Goal: Information Seeking & Learning: Learn about a topic

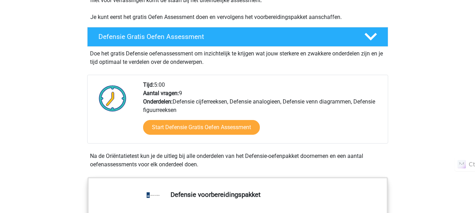
scroll to position [166, 0]
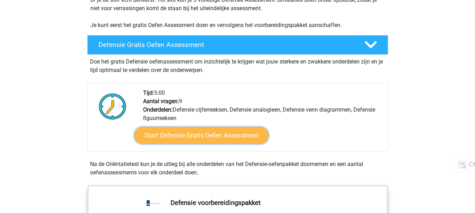
click at [168, 140] on link "Start Defensie Gratis Oefen Assessment" at bounding box center [201, 135] width 134 height 17
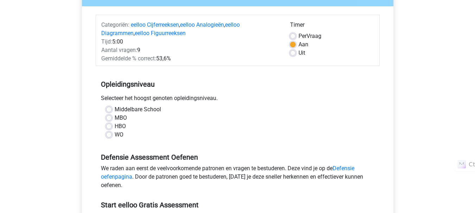
scroll to position [76, 0]
click at [115, 108] on label "Middelbare School" at bounding box center [138, 110] width 46 height 8
click at [110, 108] on input "Middelbare School" at bounding box center [109, 109] width 6 height 7
radio input "true"
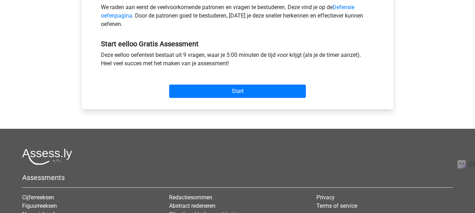
scroll to position [238, 0]
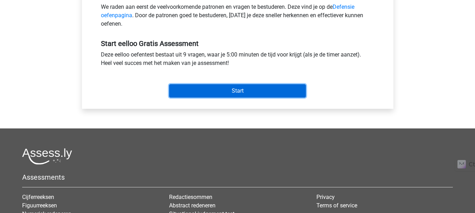
click at [266, 86] on input "Start" at bounding box center [237, 90] width 137 height 13
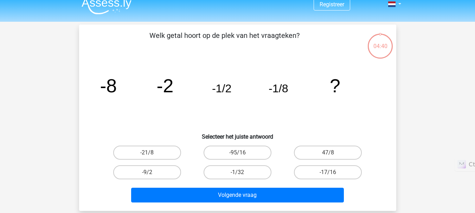
scroll to position [8, 0]
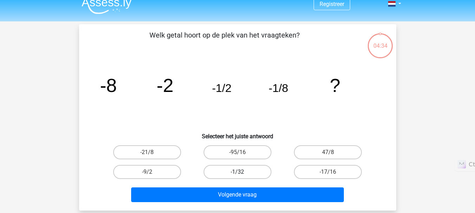
click at [235, 173] on label "-1/32" at bounding box center [237, 172] width 68 height 14
click at [237, 173] on input "-1/32" at bounding box center [239, 174] width 5 height 5
radio input "true"
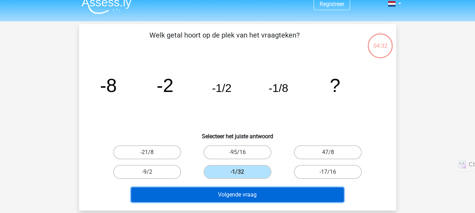
click at [267, 197] on button "Volgende vraag" at bounding box center [237, 195] width 213 height 15
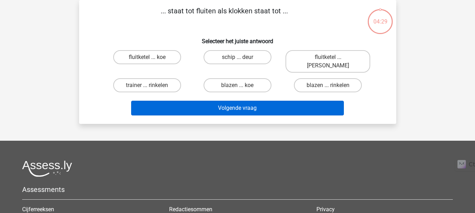
scroll to position [0, 0]
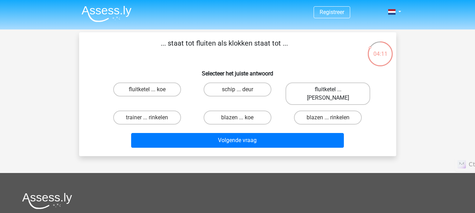
click at [315, 89] on label "fluitketel ... luiden" at bounding box center [327, 94] width 85 height 22
click at [328, 90] on input "fluitketel ... luiden" at bounding box center [330, 92] width 5 height 5
radio input "true"
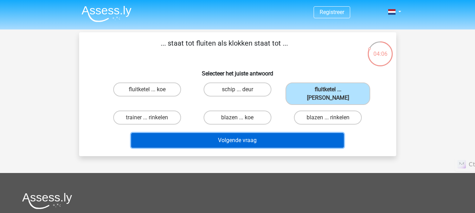
click at [248, 138] on button "Volgende vraag" at bounding box center [237, 140] width 213 height 15
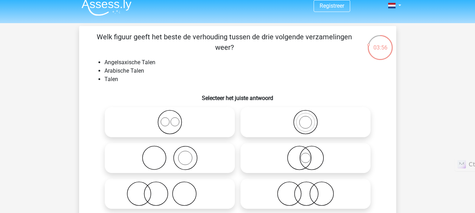
scroll to position [6, 0]
click at [188, 114] on icon at bounding box center [170, 122] width 124 height 25
click at [174, 114] on input "radio" at bounding box center [172, 116] width 5 height 5
radio input "true"
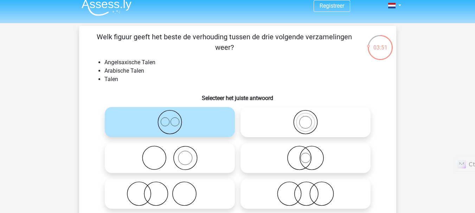
click at [190, 114] on icon at bounding box center [170, 122] width 124 height 25
click at [174, 114] on input "radio" at bounding box center [172, 116] width 5 height 5
click at [162, 88] on div "Welk figuur geeft het beste de verhouding tussen de drie volgende verzamelingen…" at bounding box center [237, 133] width 311 height 203
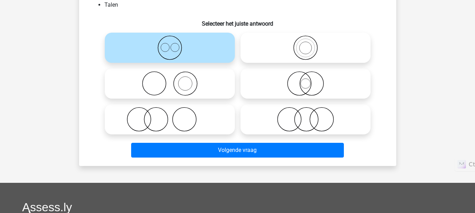
scroll to position [89, 0]
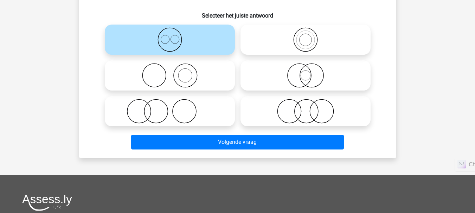
click at [291, 111] on icon at bounding box center [305, 111] width 124 height 25
click at [305, 108] on input "radio" at bounding box center [307, 105] width 5 height 5
radio input "true"
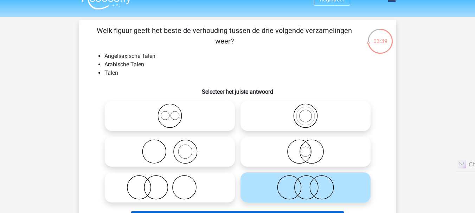
scroll to position [12, 0]
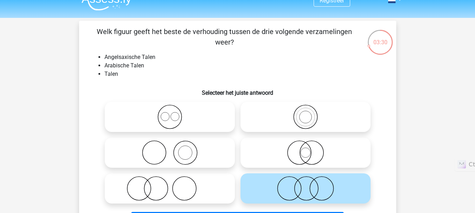
click at [314, 162] on icon at bounding box center [305, 153] width 124 height 25
click at [310, 149] on input "radio" at bounding box center [307, 147] width 5 height 5
radio input "true"
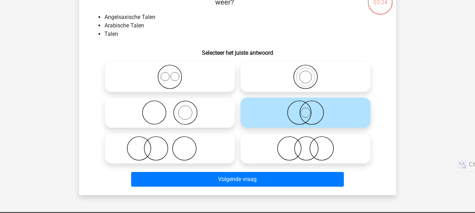
scroll to position [52, 0]
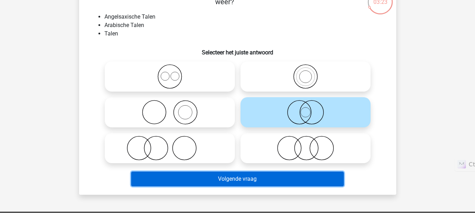
click at [255, 178] on button "Volgende vraag" at bounding box center [237, 179] width 213 height 15
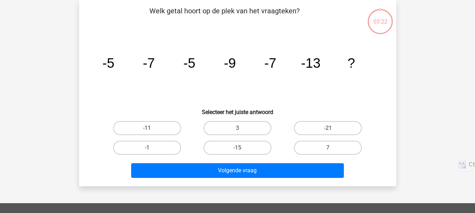
scroll to position [0, 0]
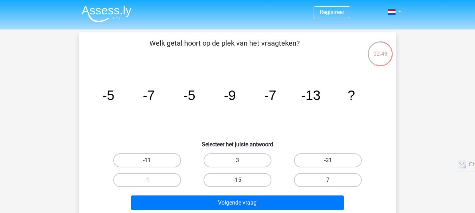
click at [316, 162] on label "-21" at bounding box center [328, 161] width 68 height 14
click at [328, 162] on input "-21" at bounding box center [330, 163] width 5 height 5
radio input "true"
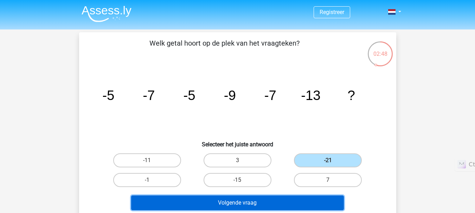
click at [287, 205] on button "Volgende vraag" at bounding box center [237, 203] width 213 height 15
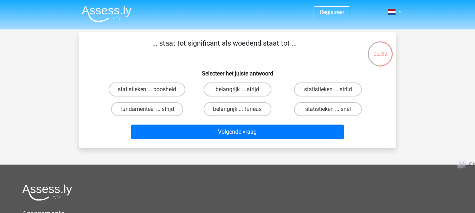
click at [241, 92] on input "belangrijk ... strijd" at bounding box center [239, 92] width 5 height 5
radio input "true"
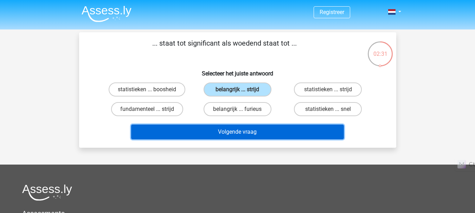
click at [266, 134] on button "Volgende vraag" at bounding box center [237, 132] width 213 height 15
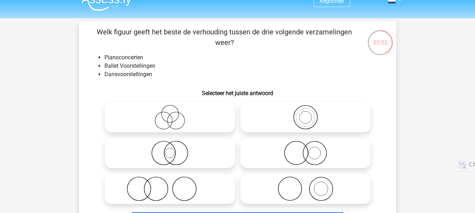
scroll to position [11, 0]
click at [172, 108] on icon at bounding box center [170, 117] width 124 height 25
click at [172, 110] on input "radio" at bounding box center [172, 112] width 5 height 5
radio input "true"
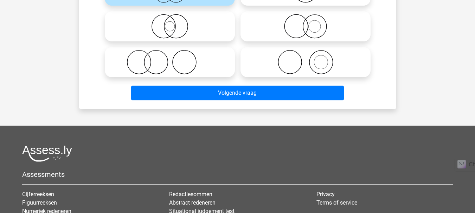
scroll to position [140, 0]
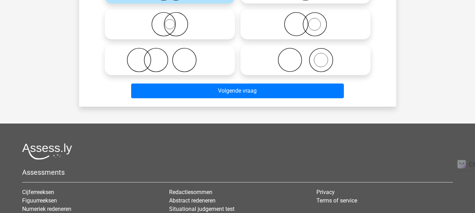
click at [212, 100] on div "Volgende vraag" at bounding box center [237, 93] width 271 height 18
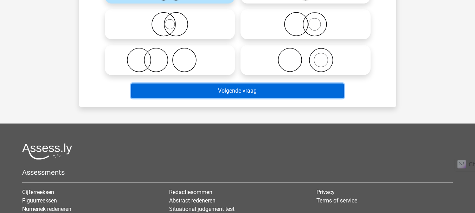
click at [211, 90] on button "Volgende vraag" at bounding box center [237, 91] width 213 height 15
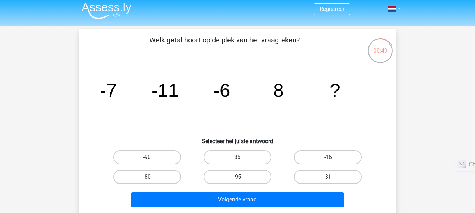
scroll to position [3, 0]
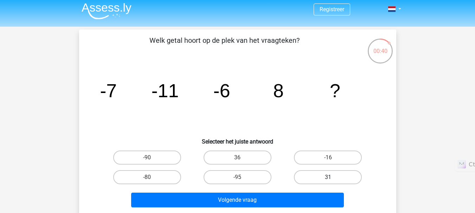
click at [324, 178] on label "31" at bounding box center [328, 177] width 68 height 14
click at [328, 178] on input "31" at bounding box center [330, 179] width 5 height 5
radio input "true"
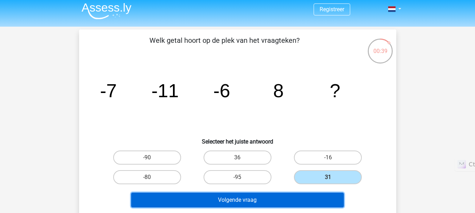
click at [290, 200] on button "Volgende vraag" at bounding box center [237, 200] width 213 height 15
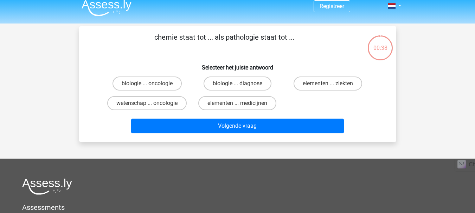
scroll to position [0, 0]
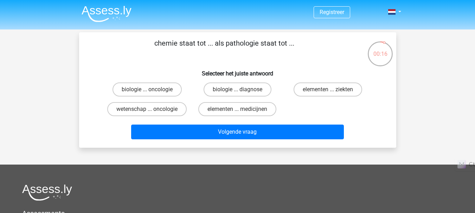
click at [331, 92] on input "elementen ... ziekten" at bounding box center [330, 92] width 5 height 5
radio input "true"
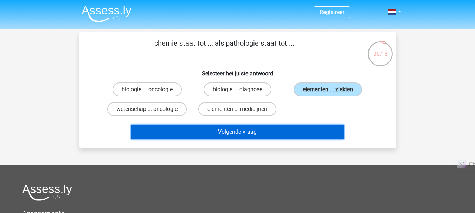
click at [247, 138] on button "Volgende vraag" at bounding box center [237, 132] width 213 height 15
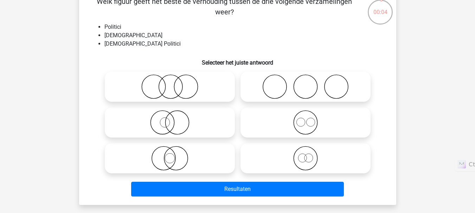
scroll to position [51, 0]
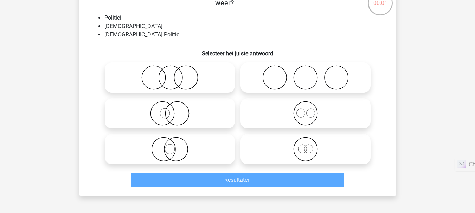
click at [302, 152] on icon at bounding box center [305, 149] width 124 height 25
click at [305, 146] on input "radio" at bounding box center [307, 143] width 5 height 5
radio input "true"
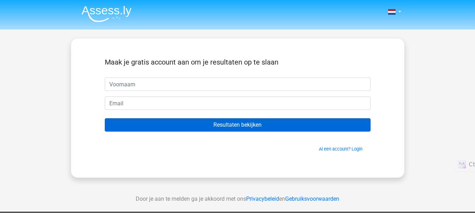
type input "i"
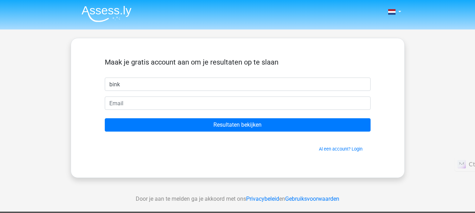
type input "bink"
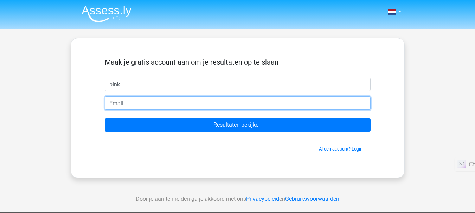
click at [263, 102] on input "email" at bounding box center [238, 103] width 266 height 13
type input "[EMAIL_ADDRESS][DOMAIN_NAME]"
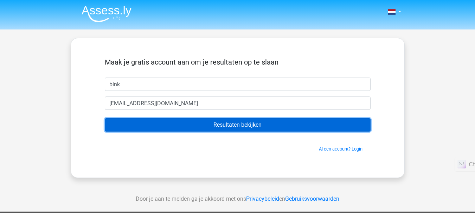
click at [206, 128] on input "Resultaten bekijken" at bounding box center [238, 124] width 266 height 13
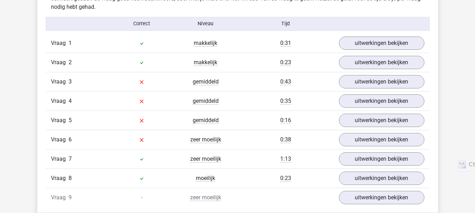
scroll to position [781, 0]
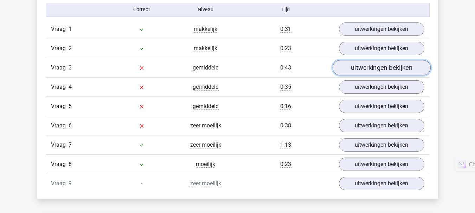
click at [342, 69] on link "uitwerkingen bekijken" at bounding box center [381, 67] width 98 height 15
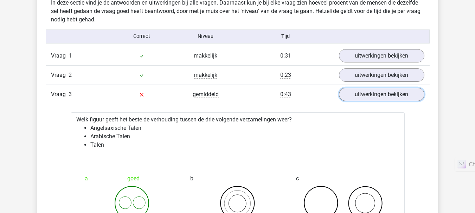
scroll to position [731, 0]
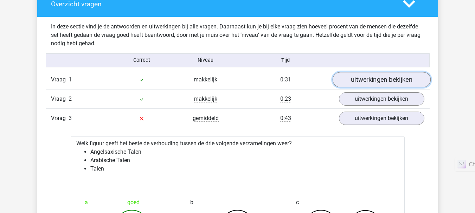
click at [339, 78] on link "uitwerkingen bekijken" at bounding box center [381, 79] width 98 height 15
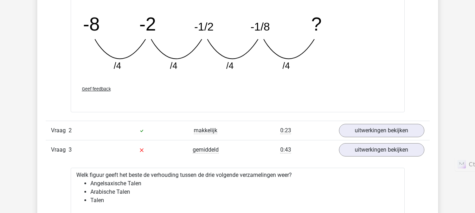
scroll to position [1016, 0]
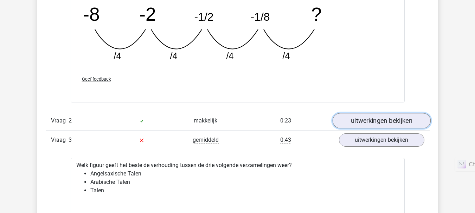
click at [373, 121] on link "uitwerkingen bekijken" at bounding box center [381, 121] width 98 height 15
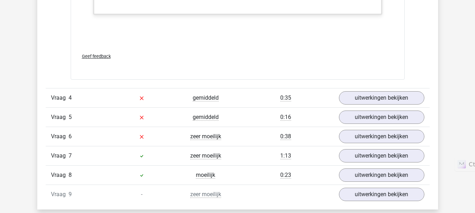
scroll to position [1687, 0]
click at [371, 102] on link "uitwerkingen bekijken" at bounding box center [381, 98] width 98 height 15
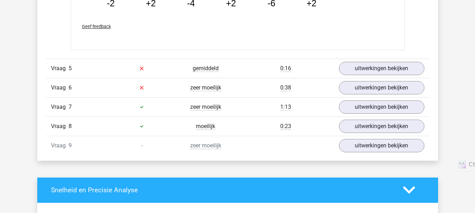
scroll to position [2040, 0]
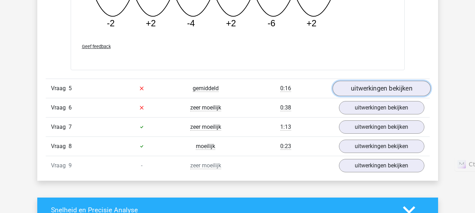
click at [365, 87] on link "uitwerkingen bekijken" at bounding box center [381, 88] width 98 height 15
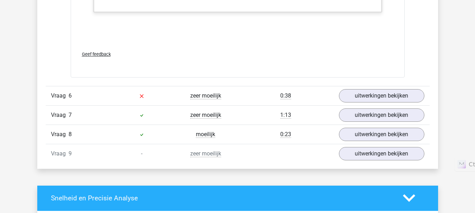
scroll to position [2432, 0]
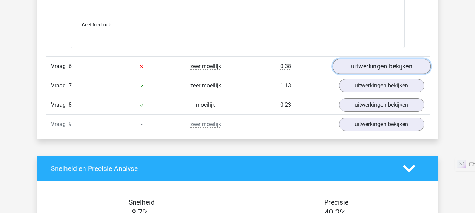
click at [363, 72] on link "uitwerkingen bekijken" at bounding box center [381, 66] width 98 height 15
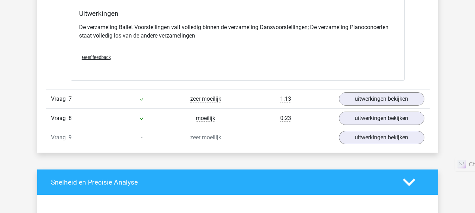
scroll to position [2687, 0]
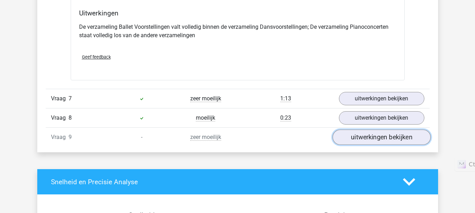
click at [348, 138] on link "uitwerkingen bekijken" at bounding box center [381, 137] width 98 height 15
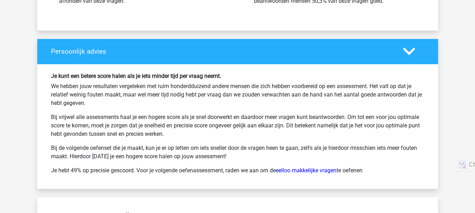
scroll to position [3506, 0]
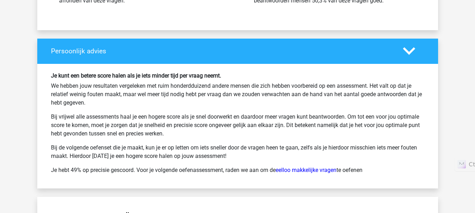
click at [410, 50] on icon at bounding box center [409, 51] width 12 height 12
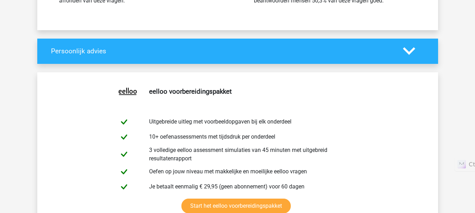
click at [405, 56] on icon at bounding box center [409, 51] width 12 height 12
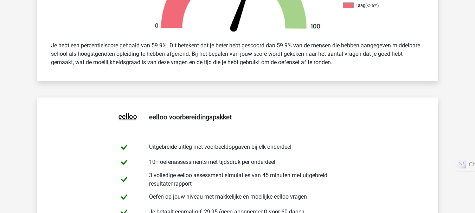
scroll to position [0, 0]
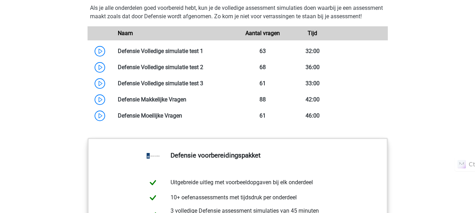
scroll to position [675, 0]
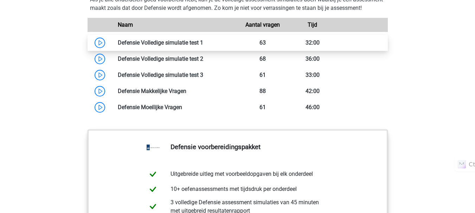
click at [203, 46] on link at bounding box center [203, 42] width 0 height 7
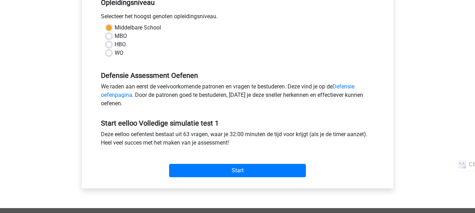
scroll to position [175, 0]
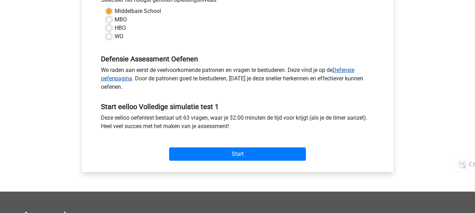
click at [124, 80] on link "Defensie oefenpagina" at bounding box center [227, 74] width 253 height 15
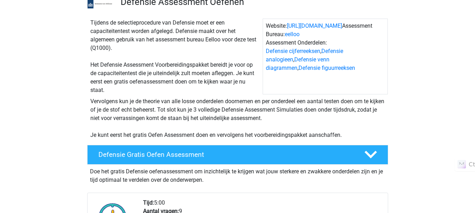
scroll to position [56, 0]
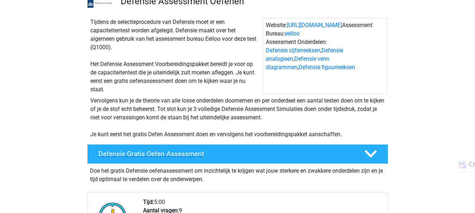
click at [229, 155] on h4 "Defensie Gratis Oefen Assessment" at bounding box center [225, 154] width 254 height 8
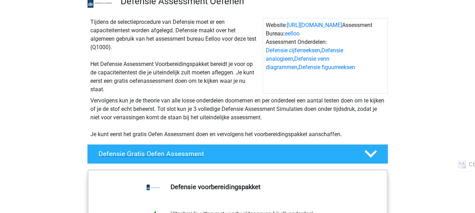
click at [229, 155] on h4 "Defensie Gratis Oefen Assessment" at bounding box center [225, 154] width 254 height 8
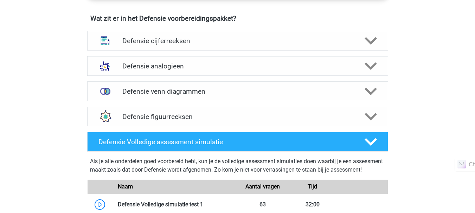
scroll to position [510, 0]
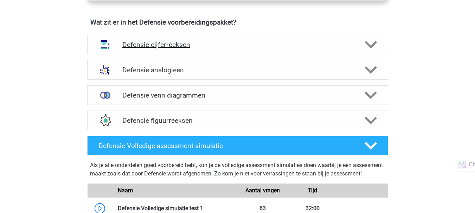
click at [130, 46] on h4 "Defensie cijferreeksen" at bounding box center [237, 45] width 230 height 8
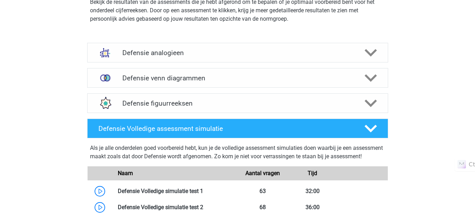
scroll to position [934, 0]
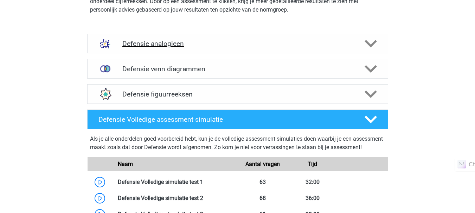
click at [146, 51] on div "Defensie analogieen" at bounding box center [237, 44] width 301 height 20
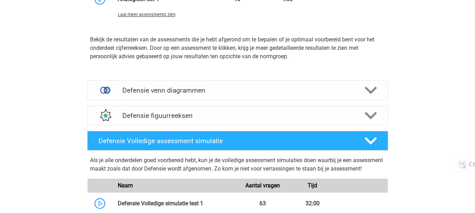
scroll to position [1421, 0]
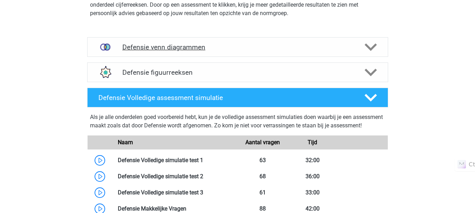
click at [159, 48] on h4 "Defensie venn diagrammen" at bounding box center [237, 47] width 230 height 8
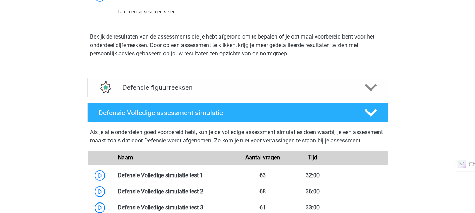
scroll to position [1703, 0]
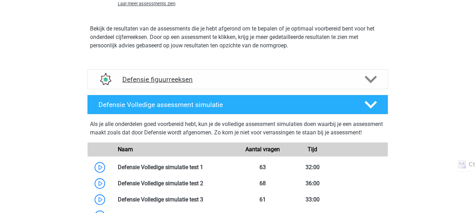
click at [175, 83] on h4 "Defensie figuurreeksen" at bounding box center [237, 80] width 230 height 8
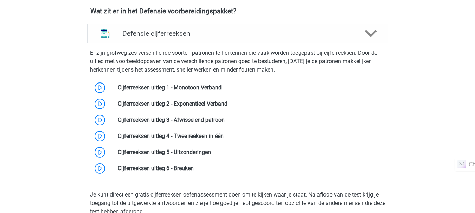
scroll to position [523, 0]
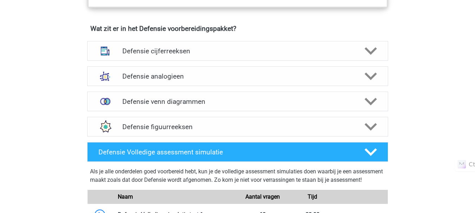
scroll to position [504, 0]
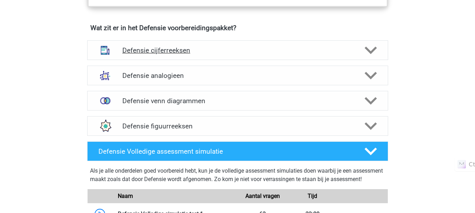
click at [136, 45] on div "Defensie cijferreeksen" at bounding box center [237, 50] width 301 height 20
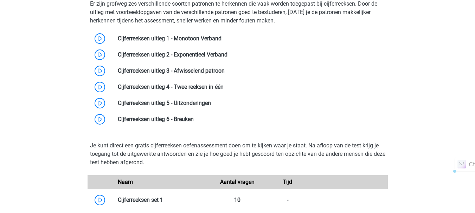
scroll to position [571, 0]
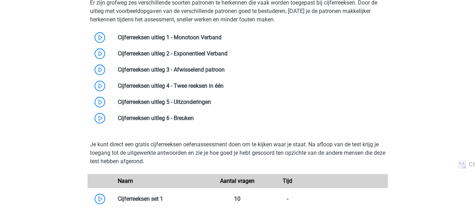
click at [11, 91] on div "Kies premium bink binkp2006@outlook.com" at bounding box center [237, 211] width 475 height 1565
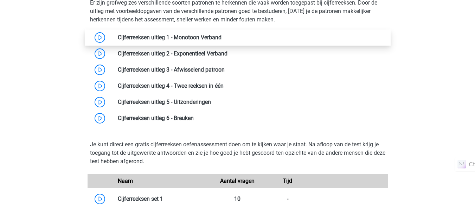
click at [221, 37] on link at bounding box center [221, 37] width 0 height 7
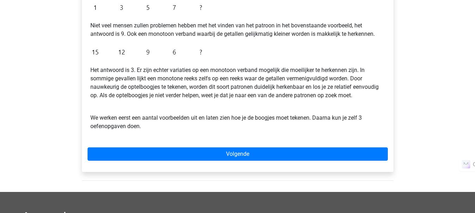
scroll to position [179, 0]
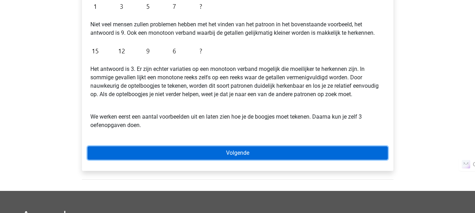
click at [228, 157] on link "Volgende" at bounding box center [237, 153] width 300 height 13
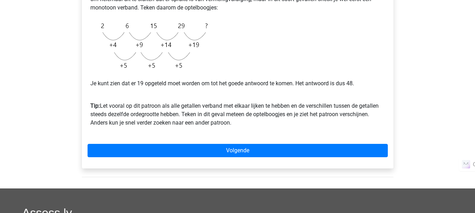
scroll to position [189, 0]
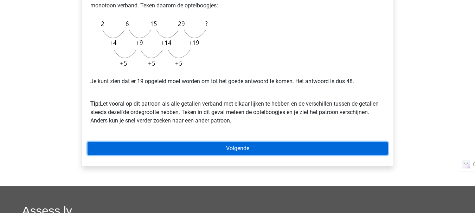
click at [239, 153] on link "Volgende" at bounding box center [237, 148] width 300 height 13
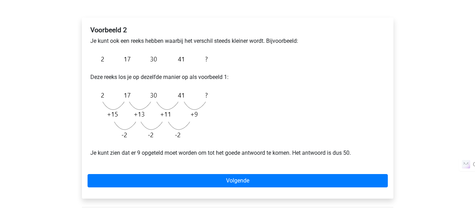
scroll to position [104, 0]
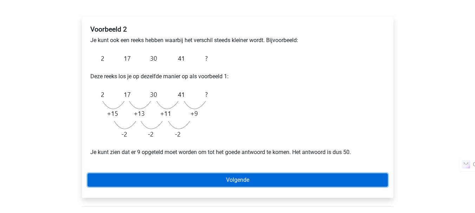
click at [229, 184] on link "Volgende" at bounding box center [237, 180] width 300 height 13
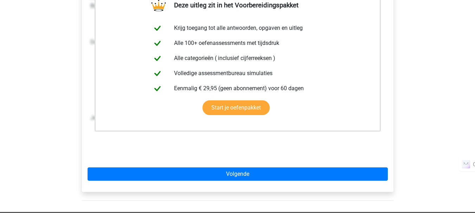
scroll to position [153, 0]
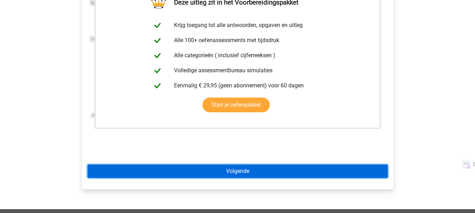
click at [226, 167] on link "Volgende" at bounding box center [237, 171] width 300 height 13
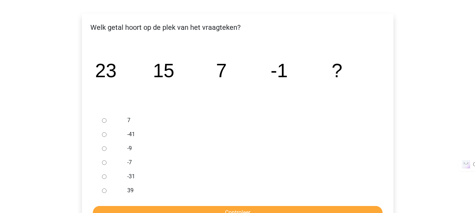
scroll to position [108, 0]
click at [107, 150] on div at bounding box center [110, 148] width 23 height 14
click at [106, 149] on input "-9" at bounding box center [104, 148] width 5 height 5
radio input "true"
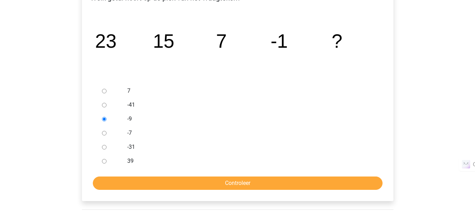
scroll to position [137, 0]
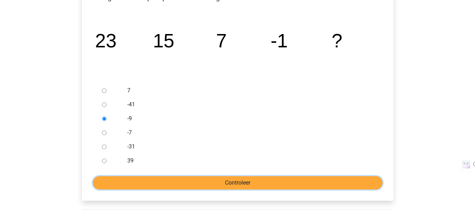
click at [215, 183] on input "Controleer" at bounding box center [238, 182] width 290 height 13
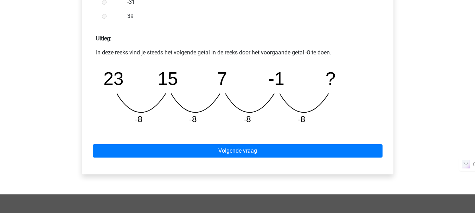
scroll to position [292, 0]
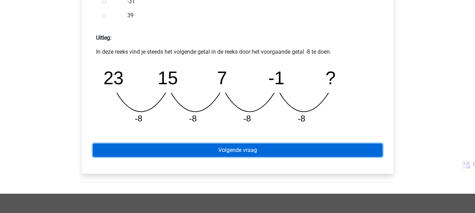
click at [214, 154] on link "Volgende vraag" at bounding box center [238, 150] width 290 height 13
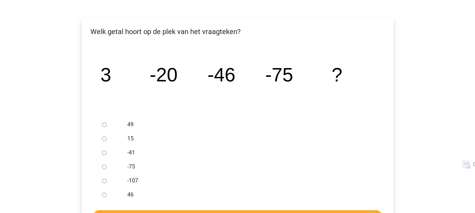
scroll to position [113, 0]
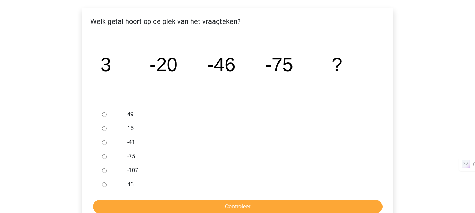
click at [104, 171] on input "-107" at bounding box center [104, 171] width 5 height 5
radio input "true"
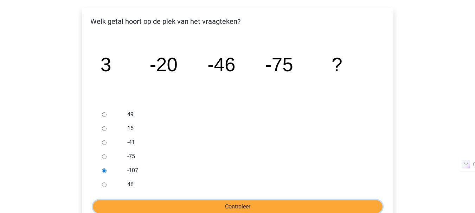
click at [142, 204] on input "Controleer" at bounding box center [238, 206] width 290 height 13
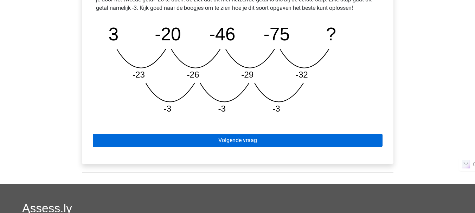
scroll to position [356, 0]
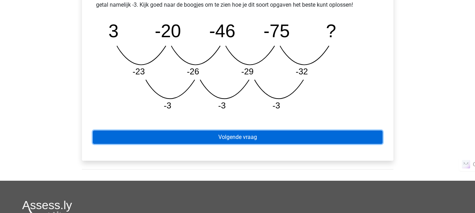
click at [216, 137] on link "Volgende vraag" at bounding box center [238, 137] width 290 height 13
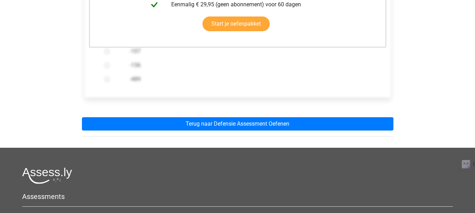
scroll to position [219, 0]
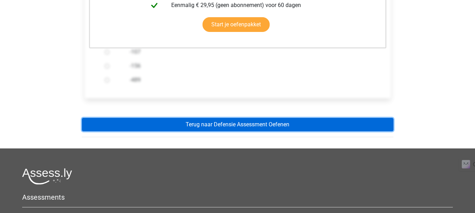
click at [225, 128] on link "Terug naar Defensie Assessment Oefenen" at bounding box center [237, 124] width 311 height 13
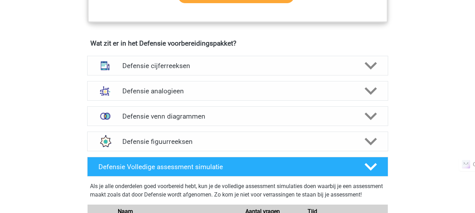
scroll to position [488, 0]
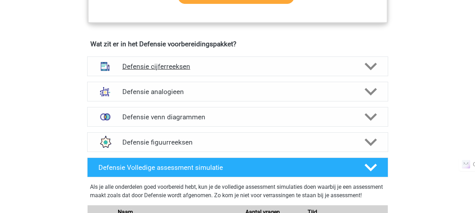
click at [182, 63] on h4 "Defensie cijferreeksen" at bounding box center [237, 67] width 230 height 8
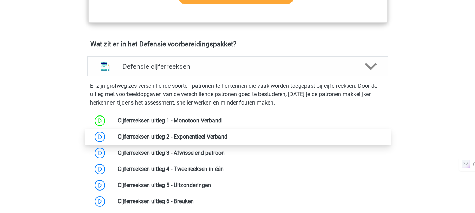
click at [227, 139] on link at bounding box center [227, 137] width 0 height 7
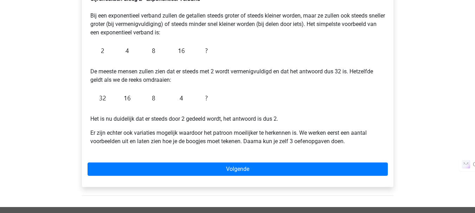
scroll to position [138, 0]
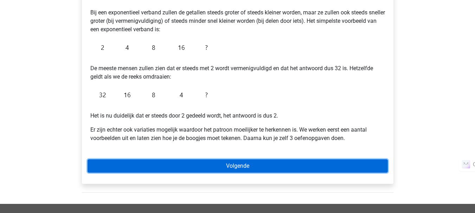
click at [215, 166] on link "Volgende" at bounding box center [237, 166] width 300 height 13
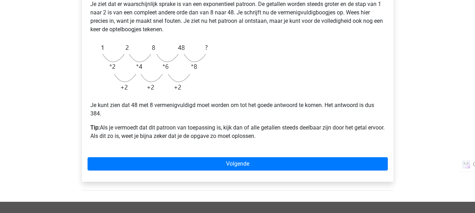
scroll to position [169, 0]
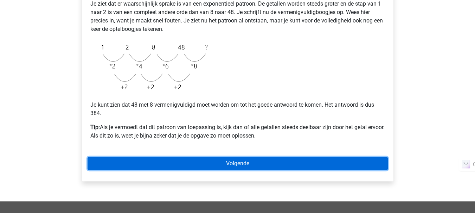
click at [167, 165] on link "Volgende" at bounding box center [237, 163] width 300 height 13
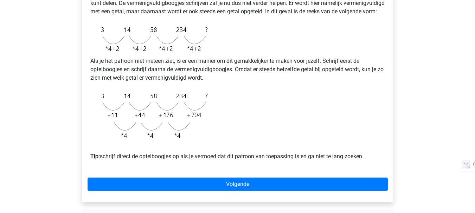
scroll to position [182, 0]
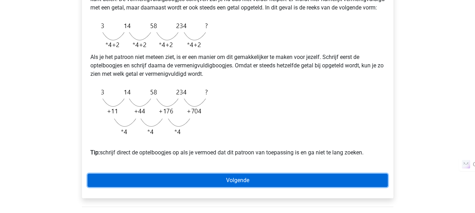
click at [203, 187] on link "Volgende" at bounding box center [237, 180] width 300 height 13
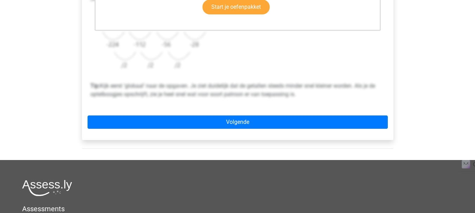
scroll to position [252, 0]
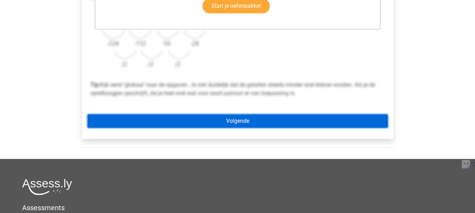
click at [222, 124] on link "Volgende" at bounding box center [237, 121] width 300 height 13
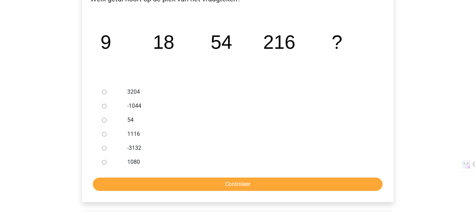
scroll to position [136, 0]
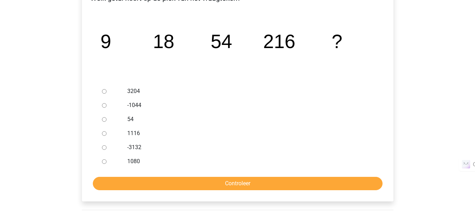
click at [101, 161] on div at bounding box center [110, 162] width 23 height 14
click at [103, 163] on input "1080" at bounding box center [104, 162] width 5 height 5
radio input "true"
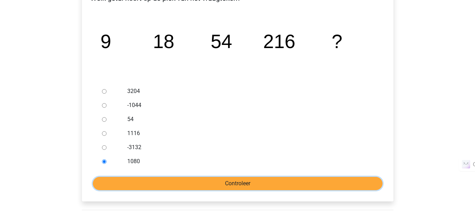
click at [151, 186] on input "Controleer" at bounding box center [238, 183] width 290 height 13
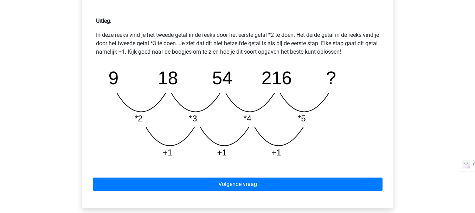
scroll to position [310, 0]
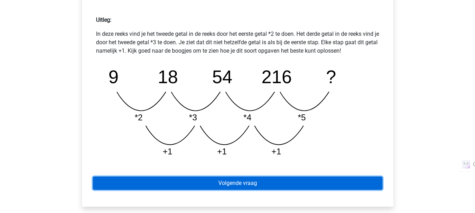
click at [161, 183] on link "Volgende vraag" at bounding box center [238, 183] width 290 height 13
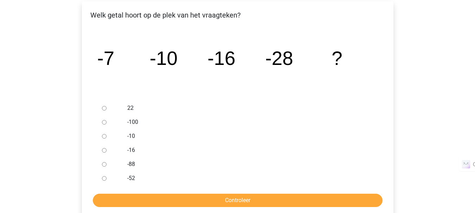
scroll to position [120, 0]
click at [103, 178] on input "-52" at bounding box center [104, 178] width 5 height 5
radio input "true"
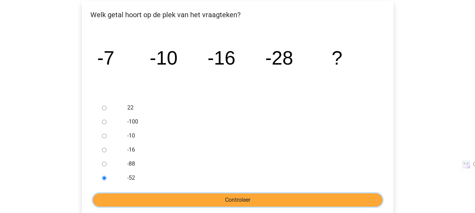
click at [134, 198] on input "Controleer" at bounding box center [238, 200] width 290 height 13
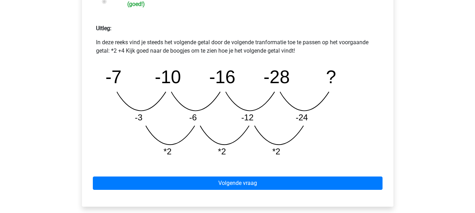
scroll to position [381, 0]
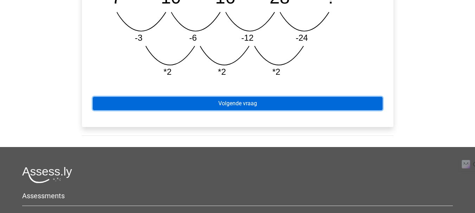
click at [261, 104] on link "Volgende vraag" at bounding box center [238, 103] width 290 height 13
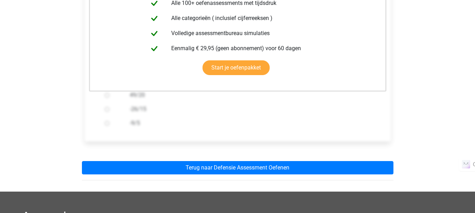
scroll to position [176, 0]
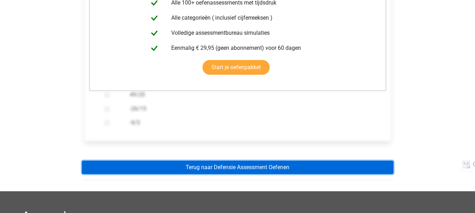
click at [244, 169] on link "Terug naar Defensie Assessment Oefenen" at bounding box center [237, 167] width 311 height 13
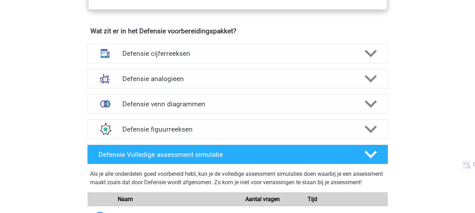
scroll to position [502, 0]
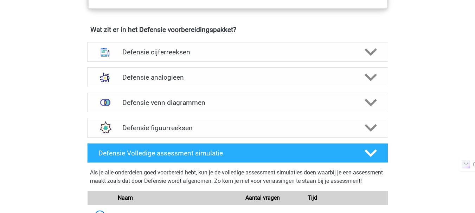
click at [188, 60] on div "Defensie cijferreeksen" at bounding box center [237, 52] width 301 height 20
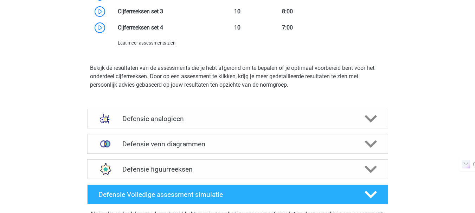
scroll to position [895, 0]
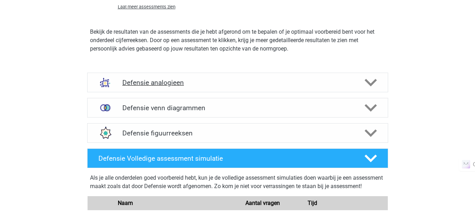
click at [186, 85] on h4 "Defensie analogieen" at bounding box center [237, 83] width 230 height 8
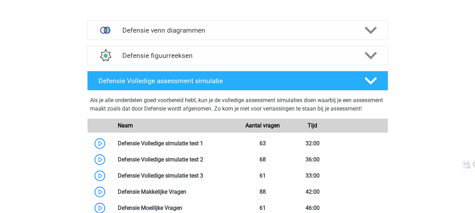
scroll to position [1438, 0]
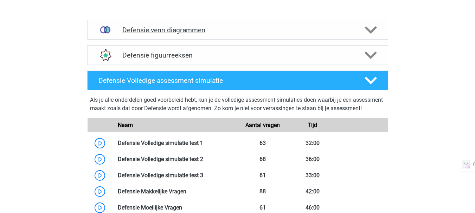
click at [197, 29] on h4 "Defensie venn diagrammen" at bounding box center [237, 30] width 230 height 8
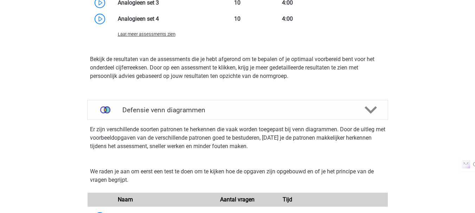
scroll to position [1357, 0]
click at [196, 116] on div "Defensie venn diagrammen" at bounding box center [237, 110] width 301 height 20
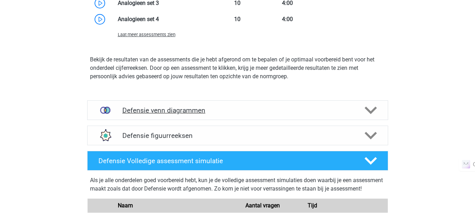
click at [196, 116] on div "Defensie venn diagrammen" at bounding box center [237, 110] width 301 height 20
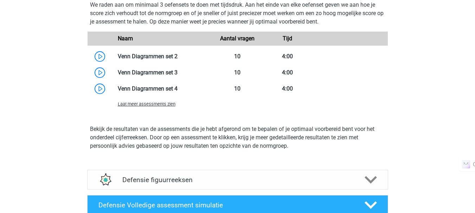
scroll to position [1709, 0]
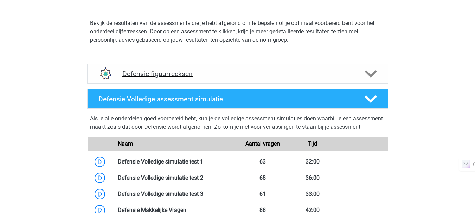
click at [195, 76] on h4 "Defensie figuurreeksen" at bounding box center [237, 74] width 230 height 8
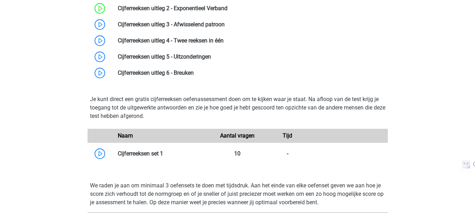
scroll to position [595, 0]
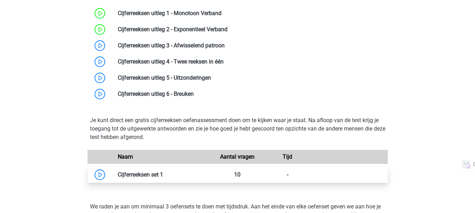
click at [163, 174] on link at bounding box center [163, 174] width 0 height 7
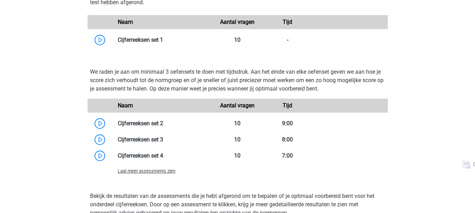
scroll to position [731, 0]
click at [153, 172] on span "Laat meer assessments zien" at bounding box center [147, 170] width 58 height 5
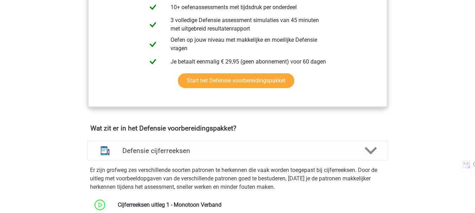
scroll to position [403, 0]
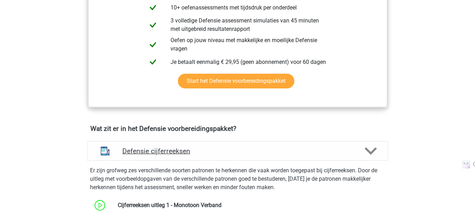
click at [211, 149] on h4 "Defensie cijferreeksen" at bounding box center [237, 151] width 230 height 8
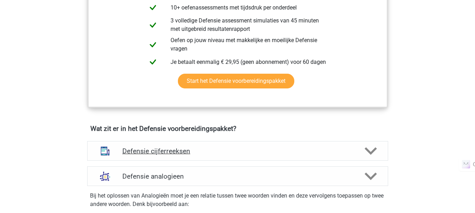
click at [211, 149] on h4 "Defensie cijferreeksen" at bounding box center [237, 151] width 230 height 8
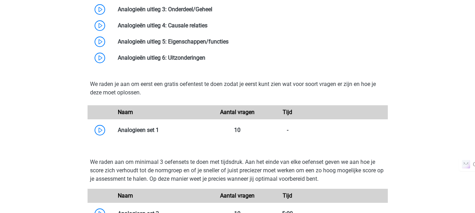
scroll to position [1423, 0]
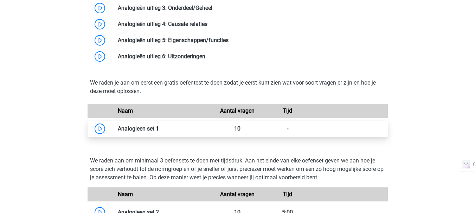
click at [159, 132] on link at bounding box center [159, 128] width 0 height 7
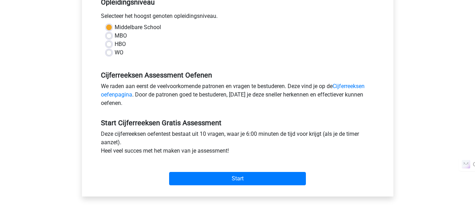
scroll to position [154, 0]
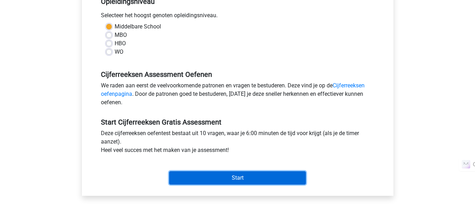
click at [185, 176] on input "Start" at bounding box center [237, 177] width 137 height 13
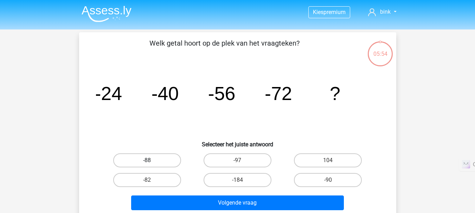
click at [161, 163] on label "-88" at bounding box center [147, 161] width 68 height 14
click at [151, 163] on input "-88" at bounding box center [149, 163] width 5 height 5
radio input "true"
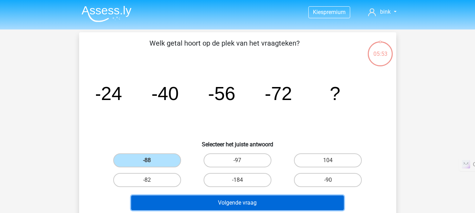
click at [227, 207] on button "Volgende vraag" at bounding box center [237, 203] width 213 height 15
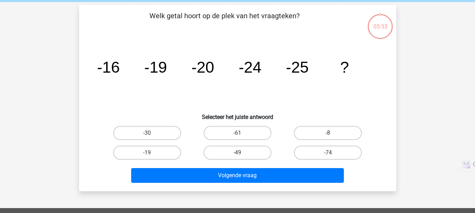
scroll to position [32, 0]
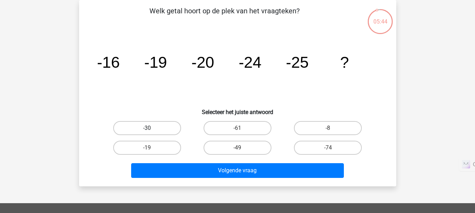
click at [166, 131] on label "-30" at bounding box center [147, 128] width 68 height 14
click at [151, 131] on input "-30" at bounding box center [149, 130] width 5 height 5
radio input "true"
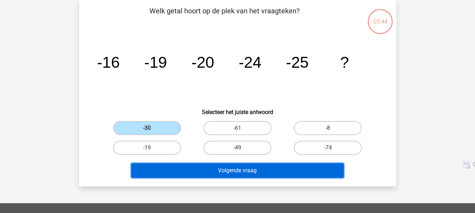
click at [217, 174] on button "Volgende vraag" at bounding box center [237, 170] width 213 height 15
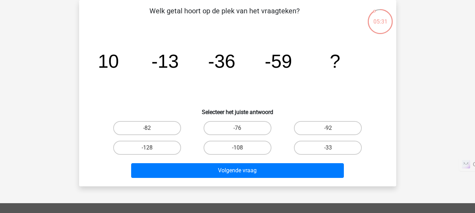
click at [328, 131] on input "-92" at bounding box center [330, 130] width 5 height 5
radio input "true"
click at [142, 131] on label "-82" at bounding box center [147, 128] width 68 height 14
click at [147, 131] on input "-82" at bounding box center [149, 130] width 5 height 5
radio input "true"
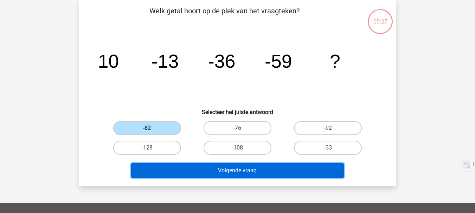
click at [212, 175] on button "Volgende vraag" at bounding box center [237, 170] width 213 height 15
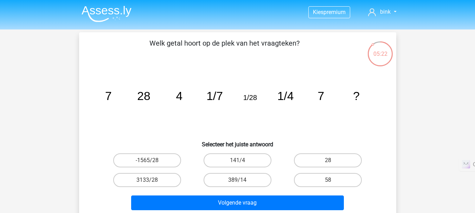
scroll to position [12, 0]
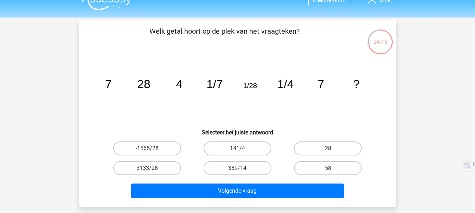
click at [334, 146] on label "28" at bounding box center [328, 149] width 68 height 14
click at [332, 149] on input "28" at bounding box center [330, 151] width 5 height 5
radio input "true"
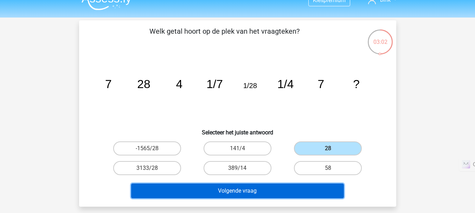
click at [279, 194] on button "Volgende vraag" at bounding box center [237, 191] width 213 height 15
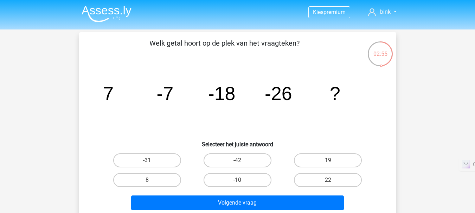
scroll to position [10, 0]
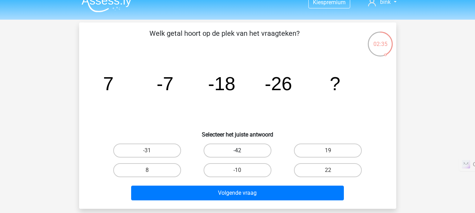
click at [232, 151] on label "-42" at bounding box center [237, 151] width 68 height 14
click at [237, 151] on input "-42" at bounding box center [239, 153] width 5 height 5
radio input "true"
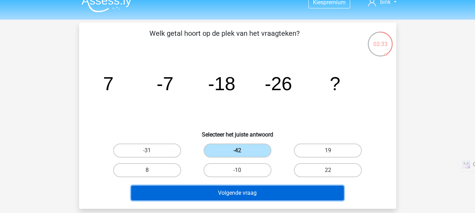
click at [240, 197] on button "Volgende vraag" at bounding box center [237, 193] width 213 height 15
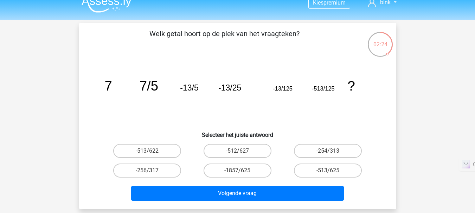
scroll to position [8, 0]
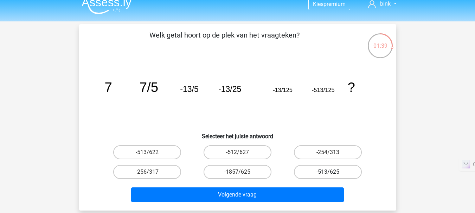
click at [322, 171] on label "-513/625" at bounding box center [328, 172] width 68 height 14
click at [328, 172] on input "-513/625" at bounding box center [330, 174] width 5 height 5
radio input "true"
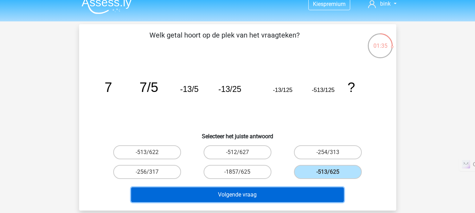
click at [312, 194] on button "Volgende vraag" at bounding box center [237, 195] width 213 height 15
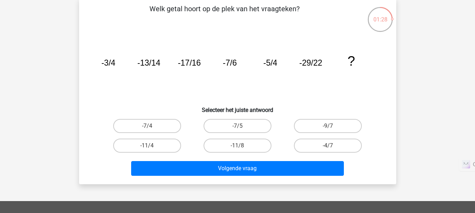
scroll to position [12, 0]
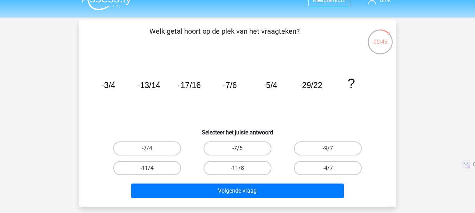
click at [249, 151] on label "-7/5" at bounding box center [237, 149] width 68 height 14
click at [242, 151] on input "-7/5" at bounding box center [239, 151] width 5 height 5
radio input "true"
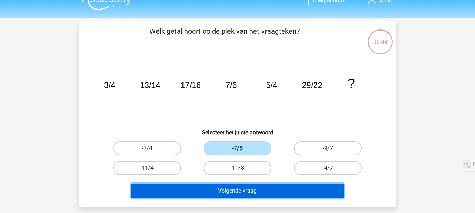
click at [256, 192] on button "Volgende vraag" at bounding box center [237, 191] width 213 height 15
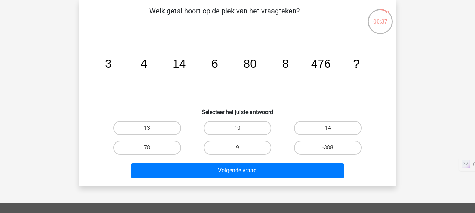
scroll to position [22, 0]
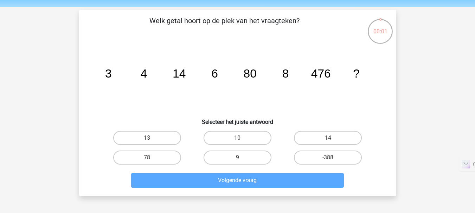
click at [260, 158] on label "9" at bounding box center [237, 158] width 68 height 14
click at [242, 158] on input "9" at bounding box center [239, 160] width 5 height 5
radio input "true"
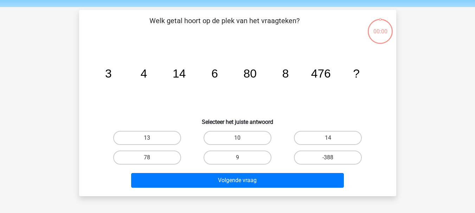
scroll to position [22, 0]
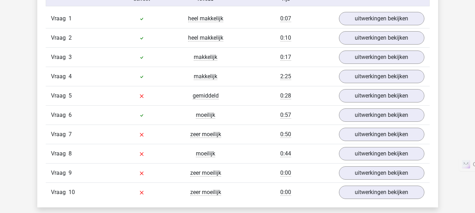
scroll to position [597, 0]
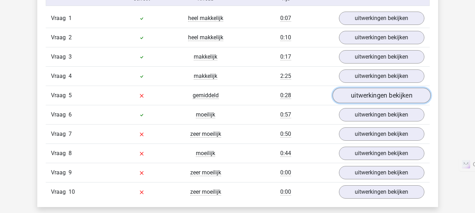
click at [357, 100] on link "uitwerkingen bekijken" at bounding box center [381, 95] width 98 height 15
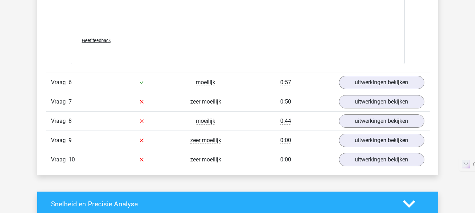
scroll to position [1064, 0]
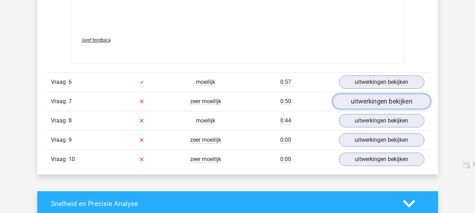
click at [346, 104] on link "uitwerkingen bekijken" at bounding box center [381, 101] width 98 height 15
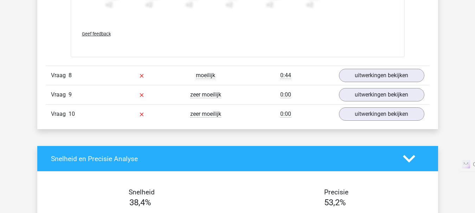
scroll to position [1561, 0]
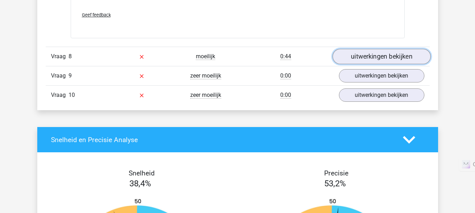
click at [355, 62] on link "uitwerkingen bekijken" at bounding box center [381, 56] width 98 height 15
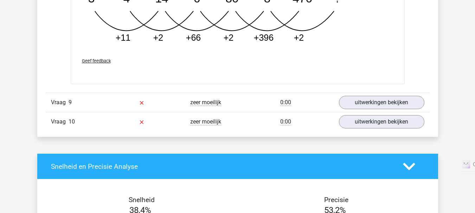
scroll to position [1886, 0]
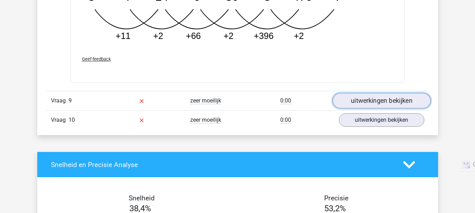
click at [349, 105] on link "uitwerkingen bekijken" at bounding box center [381, 100] width 98 height 15
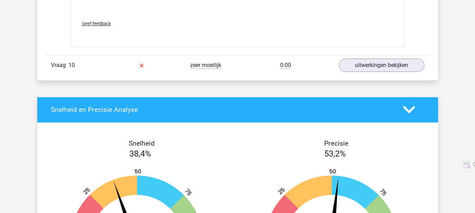
scroll to position [2374, 0]
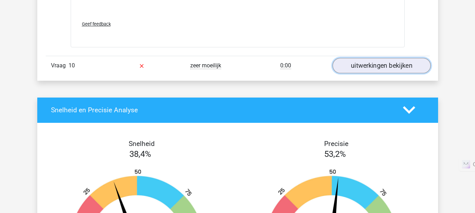
click at [382, 68] on link "uitwerkingen bekijken" at bounding box center [381, 65] width 98 height 15
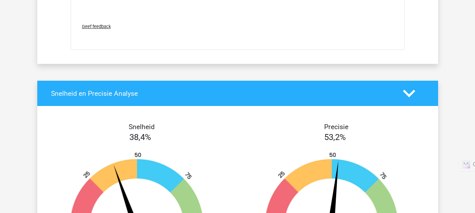
scroll to position [2822, 0]
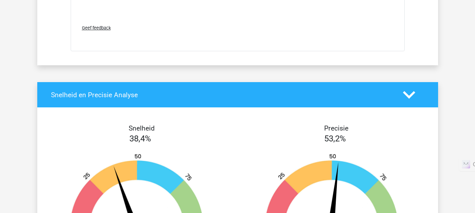
click at [230, 91] on h4 "Snelheid en Precisie Analyse" at bounding box center [221, 95] width 341 height 8
click at [406, 86] on div "Snelheid en Precisie Analyse" at bounding box center [237, 94] width 401 height 25
click at [406, 90] on icon at bounding box center [409, 95] width 12 height 12
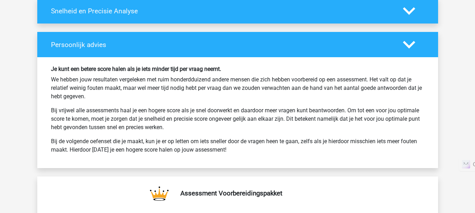
scroll to position [2908, 0]
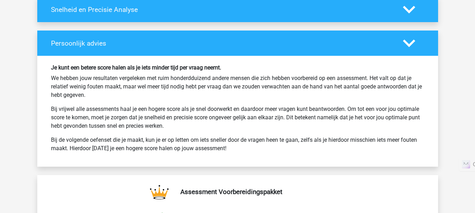
click at [398, 38] on div at bounding box center [413, 43] width 32 height 12
click at [406, 42] on polygon at bounding box center [409, 44] width 12 height 8
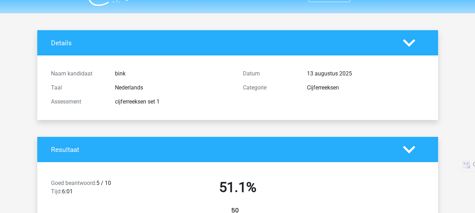
scroll to position [0, 0]
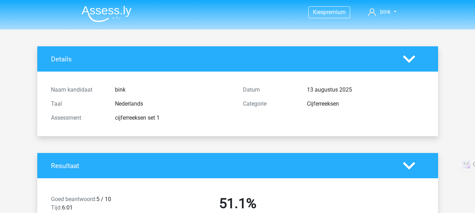
click at [401, 61] on div at bounding box center [413, 59] width 32 height 12
click at [419, 54] on div at bounding box center [413, 59] width 32 height 12
click at [407, 59] on polygon at bounding box center [409, 59] width 12 height 8
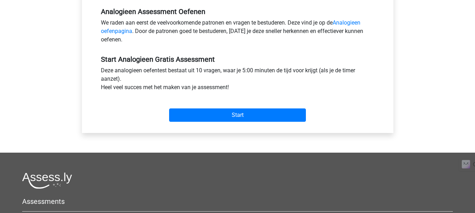
scroll to position [245, 0]
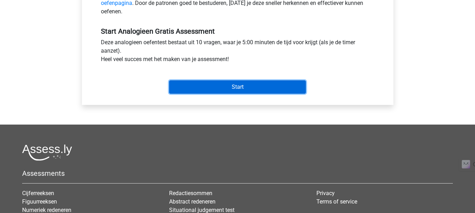
click at [222, 93] on input "Start" at bounding box center [237, 86] width 137 height 13
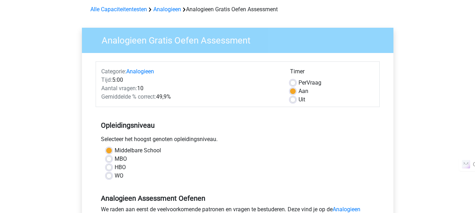
scroll to position [20, 0]
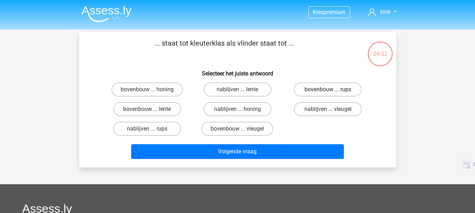
click at [314, 90] on label "bovenbouw ... rups" at bounding box center [328, 90] width 68 height 14
click at [328, 90] on input "bovenbouw ... rups" at bounding box center [330, 92] width 5 height 5
radio input "true"
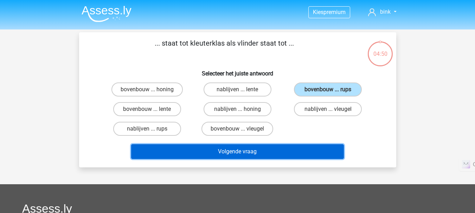
click at [294, 157] on button "Volgende vraag" at bounding box center [237, 151] width 213 height 15
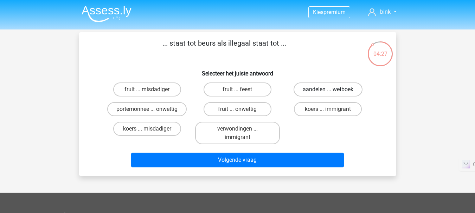
click at [334, 92] on label "aandelen ... wetboek" at bounding box center [327, 90] width 69 height 14
click at [332, 92] on input "aandelen ... wetboek" at bounding box center [330, 92] width 5 height 5
radio input "true"
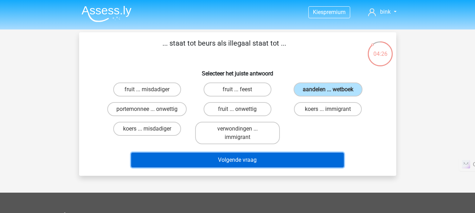
click at [284, 161] on button "Volgende vraag" at bounding box center [237, 160] width 213 height 15
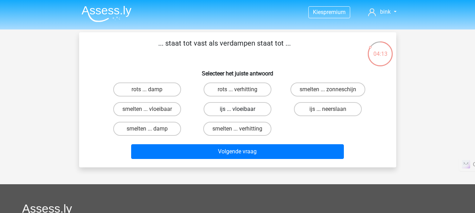
click at [259, 111] on label "ijs ... vloeibaar" at bounding box center [237, 109] width 68 height 14
click at [242, 111] on input "ijs ... vloeibaar" at bounding box center [239, 111] width 5 height 5
radio input "true"
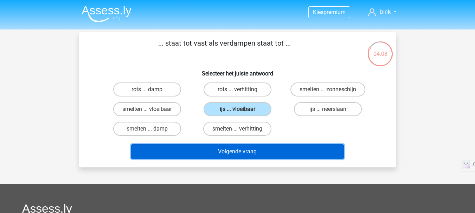
click at [296, 154] on button "Volgende vraag" at bounding box center [237, 151] width 213 height 15
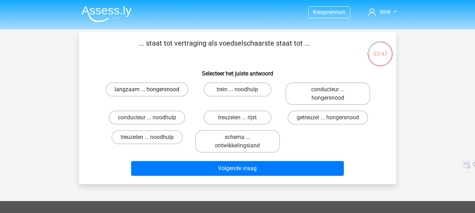
click at [177, 94] on label "langzaam ... hongersnood" at bounding box center [146, 90] width 83 height 14
click at [151, 94] on input "langzaam ... hongersnood" at bounding box center [149, 92] width 5 height 5
radio input "true"
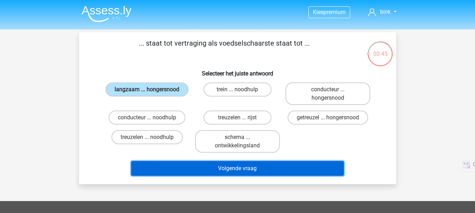
click at [228, 169] on button "Volgende vraag" at bounding box center [237, 168] width 213 height 15
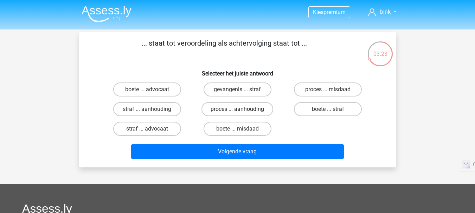
click at [254, 113] on label "proces ... aanhouding" at bounding box center [237, 109] width 72 height 14
click at [242, 113] on input "proces ... aanhouding" at bounding box center [239, 111] width 5 height 5
radio input "true"
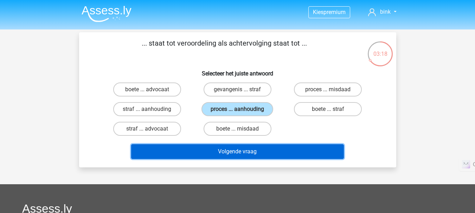
click at [260, 148] on button "Volgende vraag" at bounding box center [237, 151] width 213 height 15
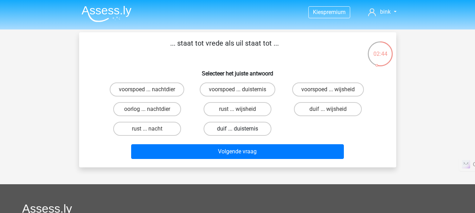
click at [247, 134] on label "duif ... duisternis" at bounding box center [237, 129] width 68 height 14
click at [242, 134] on input "duif ... duisternis" at bounding box center [239, 131] width 5 height 5
radio input "true"
click at [329, 108] on label "duif ... wijsheid" at bounding box center [328, 109] width 68 height 14
click at [329, 109] on input "duif ... wijsheid" at bounding box center [330, 111] width 5 height 5
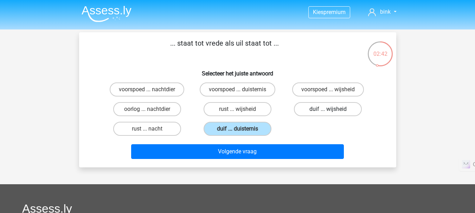
radio input "true"
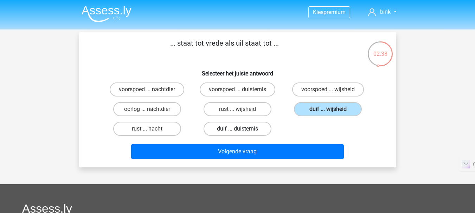
click at [254, 129] on label "duif ... duisternis" at bounding box center [237, 129] width 68 height 14
click at [242, 129] on input "duif ... duisternis" at bounding box center [239, 131] width 5 height 5
radio input "true"
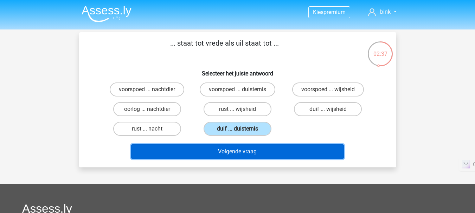
click at [259, 158] on button "Volgende vraag" at bounding box center [237, 151] width 213 height 15
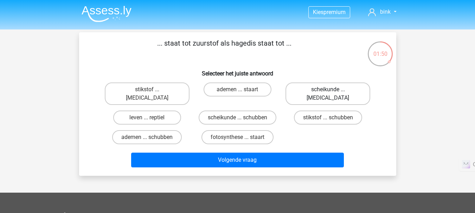
click at [336, 93] on label "scheikunde ... krokodil" at bounding box center [327, 94] width 85 height 22
click at [332, 93] on input "scheikunde ... krokodil" at bounding box center [330, 92] width 5 height 5
radio input "true"
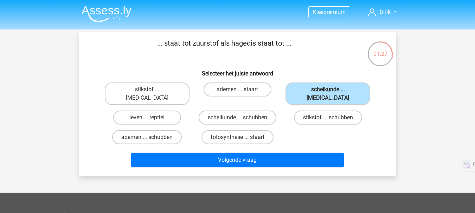
click at [294, 129] on div "stikstof ... krokodil ademen ... staart scheikunde ... krokodil leven ... repti…" at bounding box center [237, 113] width 271 height 67
click at [246, 132] on label "fotosynthese ... staart" at bounding box center [237, 137] width 72 height 14
click at [242, 137] on input "fotosynthese ... staart" at bounding box center [239, 139] width 5 height 5
radio input "true"
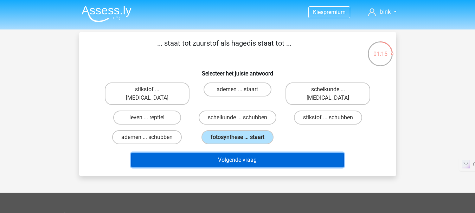
click at [258, 155] on button "Volgende vraag" at bounding box center [237, 160] width 213 height 15
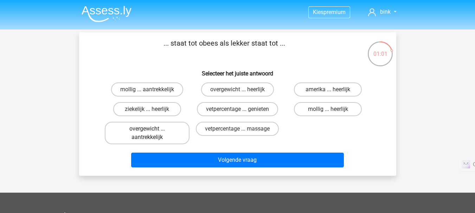
click at [157, 134] on label "overgewicht ... aantrekkelijk" at bounding box center [147, 133] width 85 height 22
click at [151, 134] on input "overgewicht ... aantrekkelijk" at bounding box center [149, 131] width 5 height 5
radio input "true"
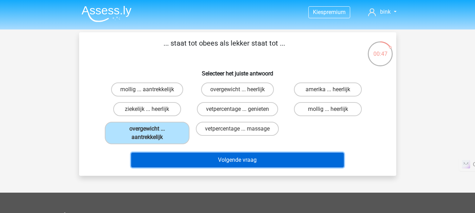
click at [250, 159] on button "Volgende vraag" at bounding box center [237, 160] width 213 height 15
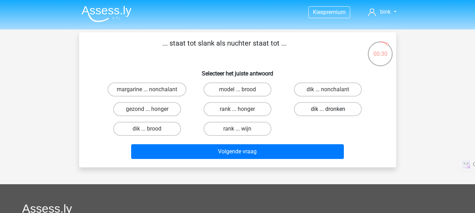
click at [315, 112] on label "dik ... dronken" at bounding box center [328, 109] width 68 height 14
click at [328, 112] on input "dik ... dronken" at bounding box center [330, 111] width 5 height 5
radio input "true"
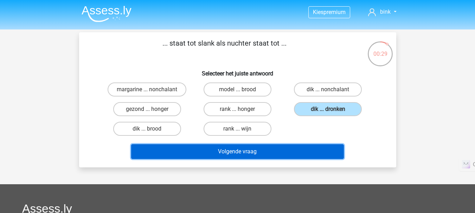
click at [298, 151] on button "Volgende vraag" at bounding box center [237, 151] width 213 height 15
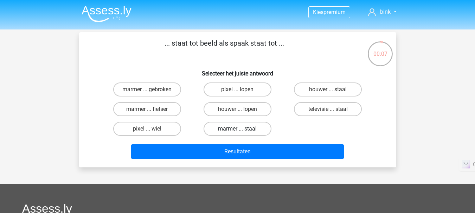
click at [240, 128] on label "marmer ... staal" at bounding box center [237, 129] width 68 height 14
click at [240, 129] on input "marmer ... staal" at bounding box center [239, 131] width 5 height 5
radio input "true"
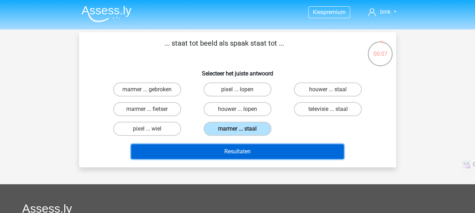
click at [258, 158] on button "Resultaten" at bounding box center [237, 151] width 213 height 15
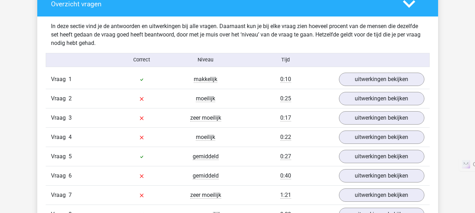
scroll to position [534, 0]
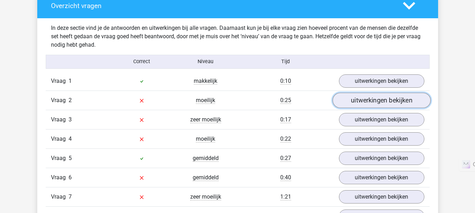
click at [357, 102] on link "uitwerkingen bekijken" at bounding box center [381, 100] width 98 height 15
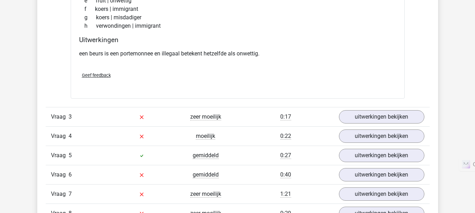
scroll to position [715, 0]
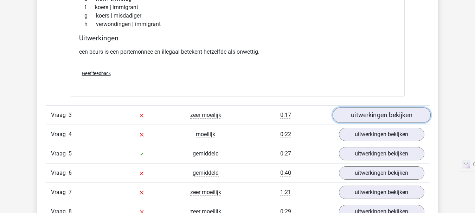
click at [357, 109] on link "uitwerkingen bekijken" at bounding box center [381, 115] width 98 height 15
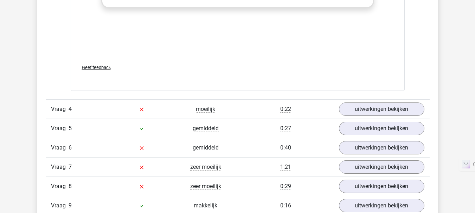
scroll to position [1141, 0]
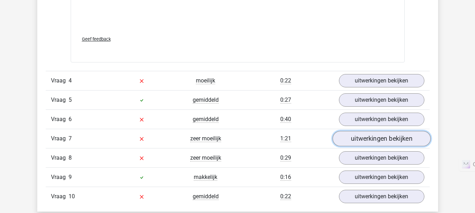
click at [361, 142] on link "uitwerkingen bekijken" at bounding box center [381, 138] width 98 height 15
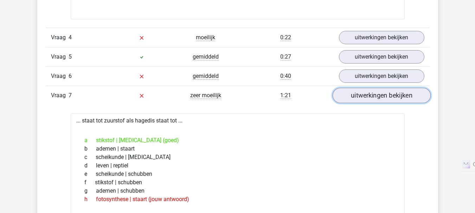
scroll to position [1184, 0]
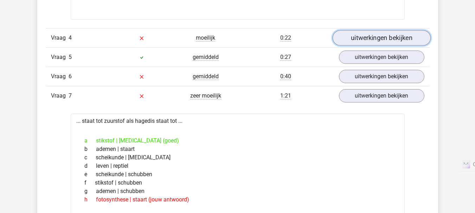
click at [368, 44] on link "uitwerkingen bekijken" at bounding box center [381, 37] width 98 height 15
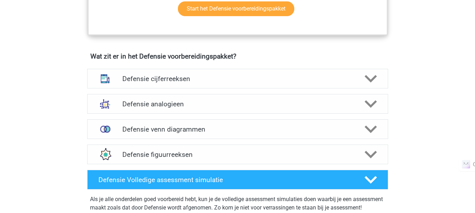
scroll to position [476, 0]
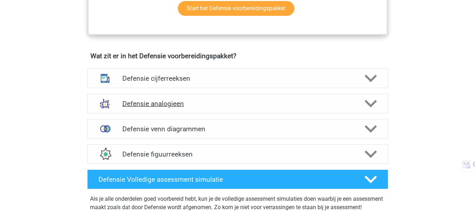
click at [177, 109] on div "Defensie analogieen" at bounding box center [237, 104] width 301 height 20
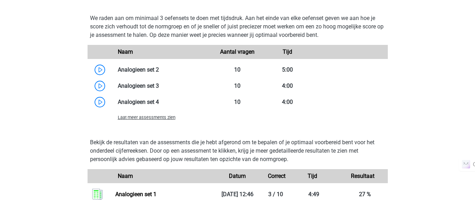
scroll to position [877, 0]
click at [146, 119] on span "Laat meer assessments zien" at bounding box center [147, 117] width 58 height 5
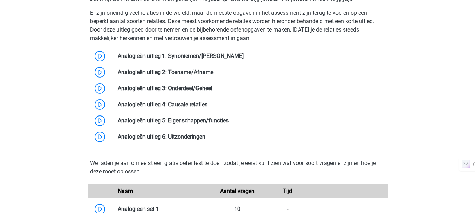
scroll to position [659, 0]
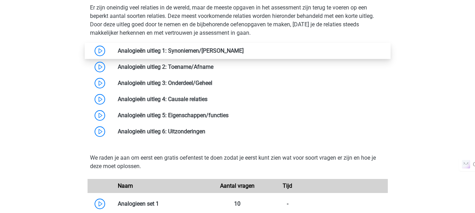
click at [244, 54] on link at bounding box center [244, 50] width 0 height 7
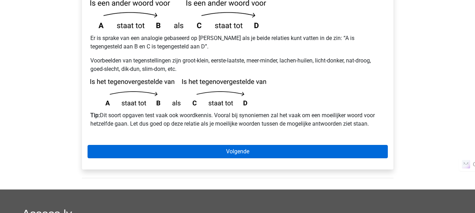
scroll to position [194, 0]
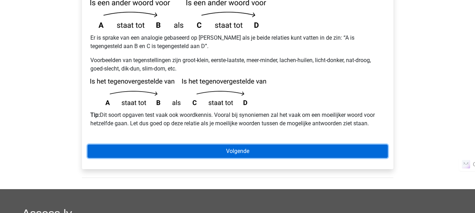
click at [213, 145] on link "Volgende" at bounding box center [237, 151] width 300 height 13
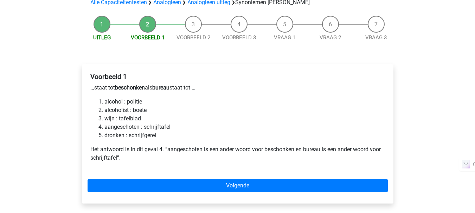
scroll to position [78, 0]
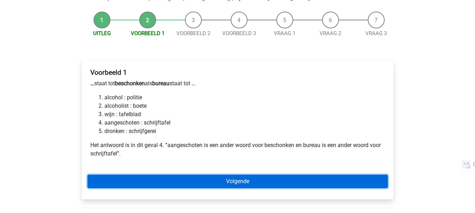
click at [245, 175] on link "Volgende" at bounding box center [237, 181] width 300 height 13
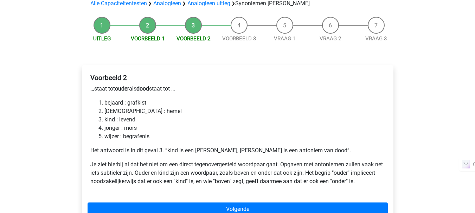
scroll to position [79, 0]
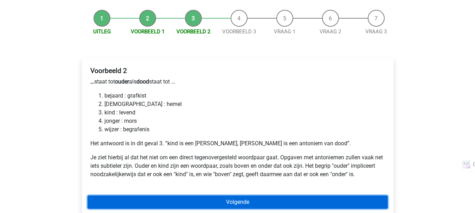
click at [240, 196] on link "Volgende" at bounding box center [237, 202] width 300 height 13
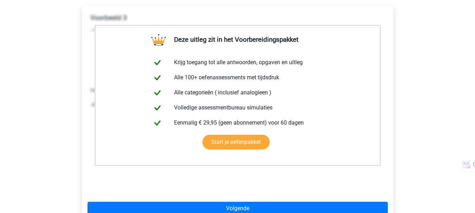
scroll to position [134, 0]
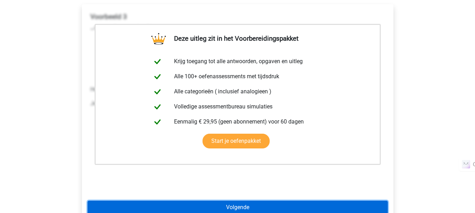
click at [245, 201] on link "Volgende" at bounding box center [237, 207] width 300 height 13
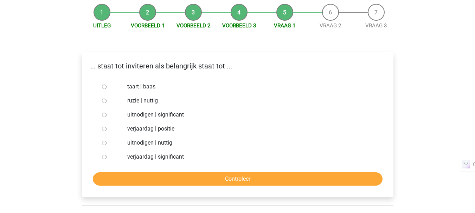
scroll to position [73, 0]
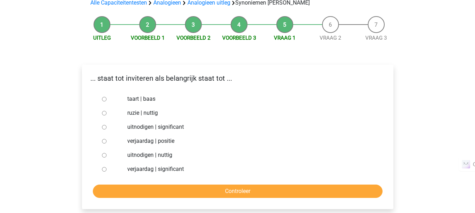
click at [105, 125] on input "uitnodigen | significant" at bounding box center [104, 127] width 5 height 5
radio input "true"
click at [264, 185] on input "Controleer" at bounding box center [238, 191] width 290 height 13
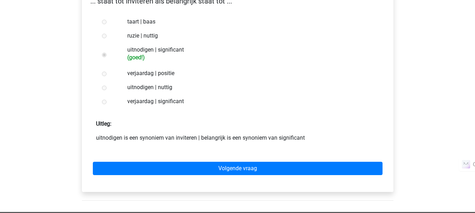
scroll to position [151, 0]
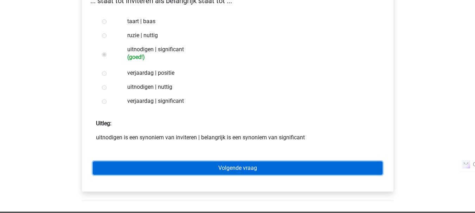
click at [252, 162] on link "Volgende vraag" at bounding box center [238, 168] width 290 height 13
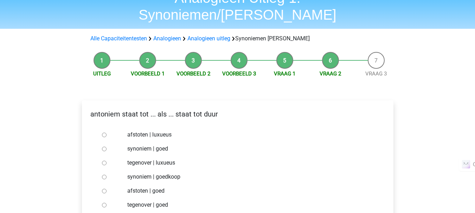
scroll to position [35, 0]
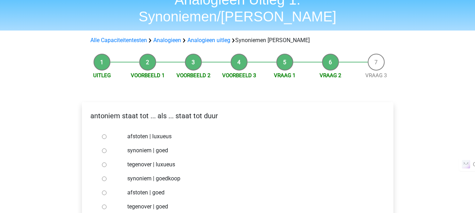
click at [103, 177] on input "synoniem | goedkoop" at bounding box center [104, 179] width 5 height 5
radio input "true"
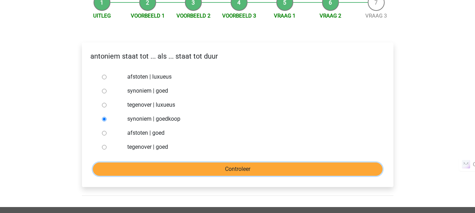
click at [258, 163] on input "Controleer" at bounding box center [238, 169] width 290 height 13
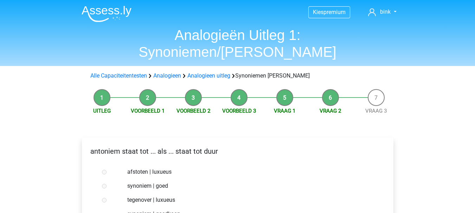
scroll to position [151, 0]
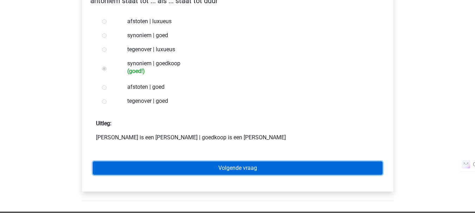
click at [256, 162] on link "Volgende vraag" at bounding box center [238, 168] width 290 height 13
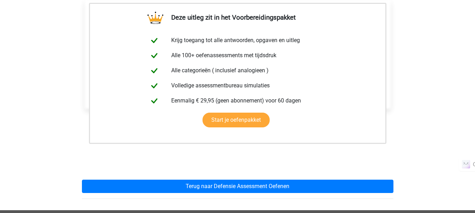
scroll to position [142, 0]
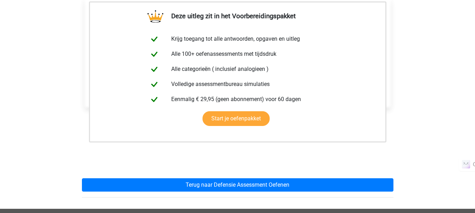
click at [244, 177] on div "Deze uitleg zit in het Voorbereidingspakket Krijg toegang tot alle antwoorden, …" at bounding box center [237, 95] width 323 height 227
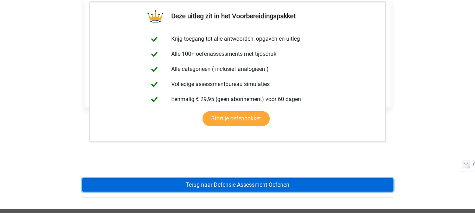
click at [246, 179] on link "Terug naar Defensie Assessment Oefenen" at bounding box center [237, 185] width 311 height 13
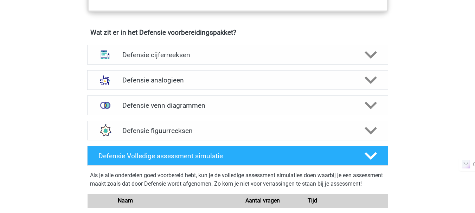
scroll to position [500, 0]
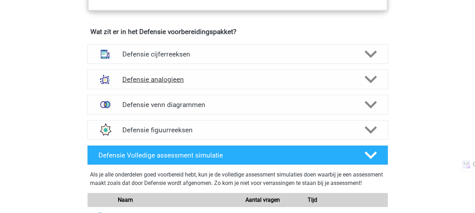
click at [207, 76] on h4 "Defensie analogieen" at bounding box center [237, 80] width 230 height 8
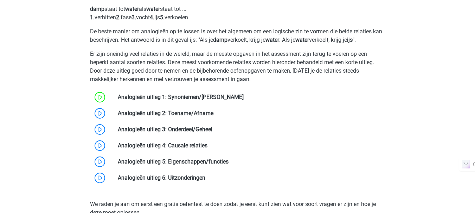
scroll to position [614, 0]
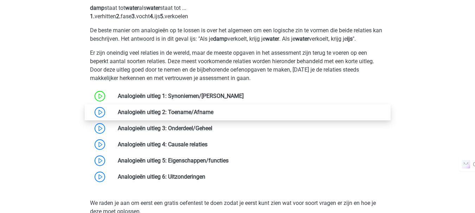
click at [213, 115] on link at bounding box center [213, 112] width 0 height 7
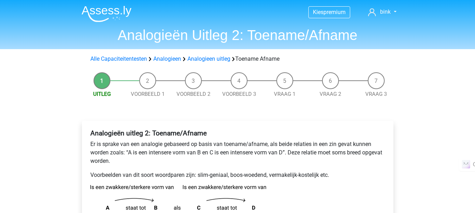
scroll to position [107, 0]
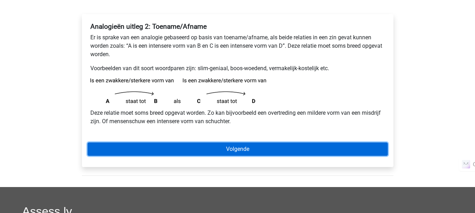
click at [207, 150] on link "Volgende" at bounding box center [237, 149] width 300 height 13
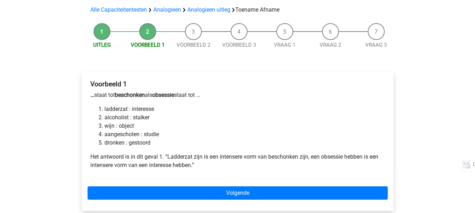
scroll to position [52, 0]
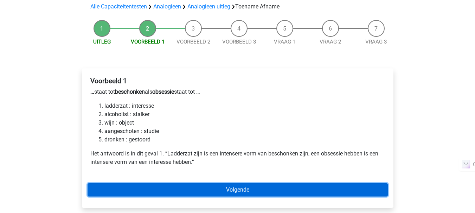
click at [219, 191] on link "Volgende" at bounding box center [237, 189] width 300 height 13
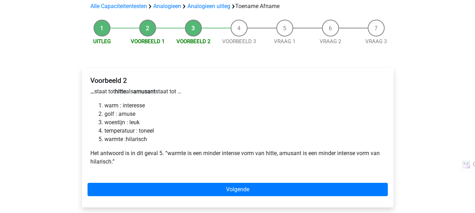
scroll to position [66, 0]
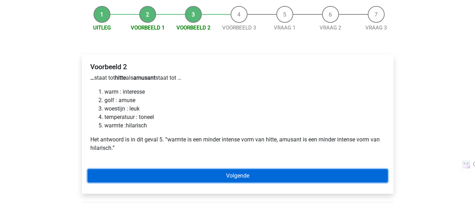
click at [242, 179] on link "Volgende" at bounding box center [237, 175] width 300 height 13
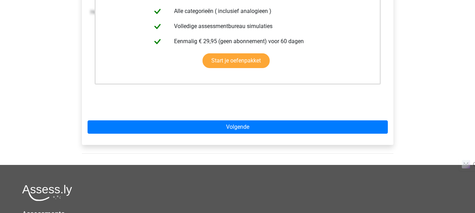
scroll to position [197, 0]
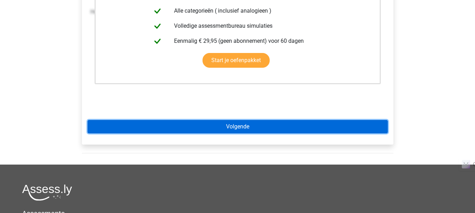
click at [233, 122] on link "Volgende" at bounding box center [237, 126] width 300 height 13
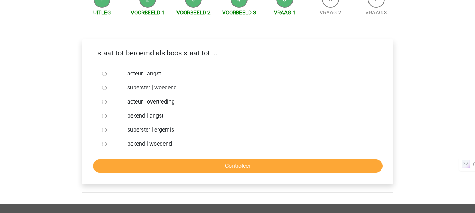
scroll to position [82, 0]
click at [104, 89] on input "superster | woedend" at bounding box center [104, 87] width 5 height 5
radio input "true"
click at [162, 169] on input "Controleer" at bounding box center [238, 165] width 290 height 13
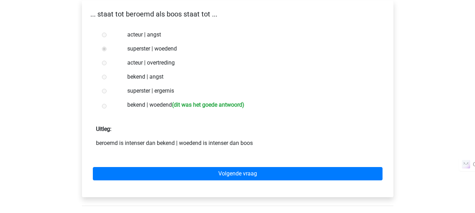
scroll to position [122, 0]
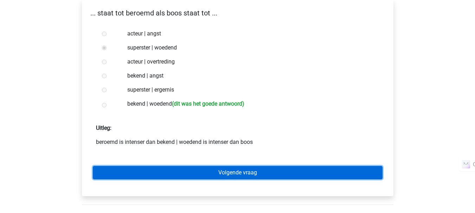
click at [172, 175] on link "Volgende vraag" at bounding box center [238, 172] width 290 height 13
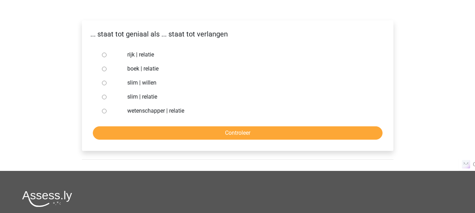
scroll to position [98, 0]
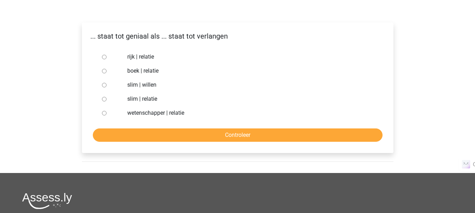
click at [103, 85] on input "slim | willen" at bounding box center [104, 85] width 5 height 5
radio input "true"
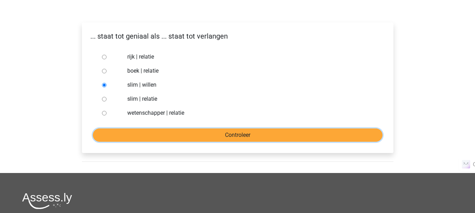
click at [145, 130] on input "Controleer" at bounding box center [238, 135] width 290 height 13
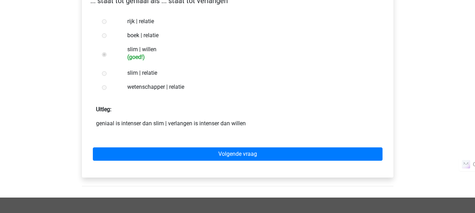
scroll to position [134, 0]
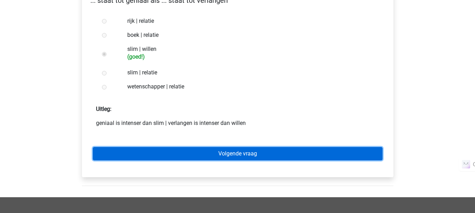
click at [147, 151] on link "Volgende vraag" at bounding box center [238, 153] width 290 height 13
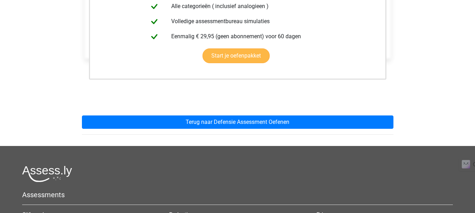
scroll to position [188, 0]
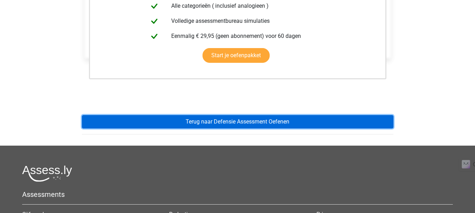
click at [184, 116] on link "Terug naar Defensie Assessment Oefenen" at bounding box center [237, 121] width 311 height 13
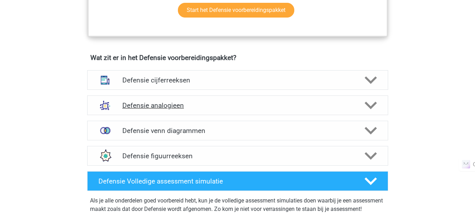
click at [182, 114] on div "Defensie analogieen" at bounding box center [237, 106] width 301 height 20
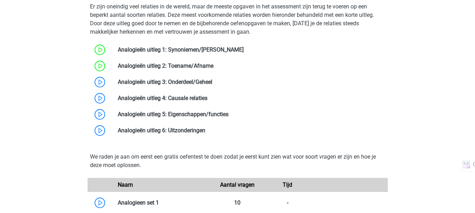
scroll to position [663, 0]
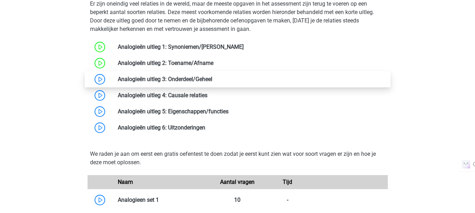
click at [212, 83] on link at bounding box center [212, 79] width 0 height 7
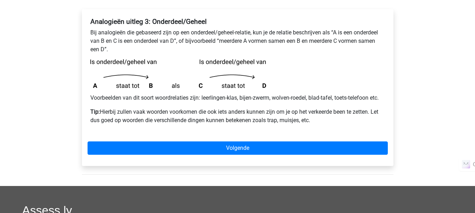
scroll to position [132, 0]
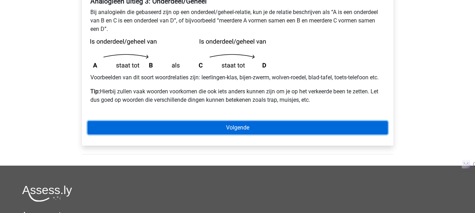
click at [157, 124] on link "Volgende" at bounding box center [237, 127] width 300 height 13
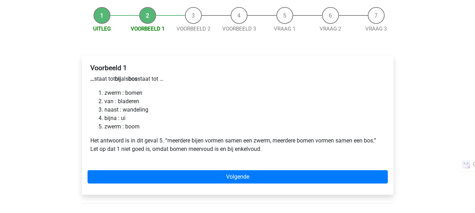
scroll to position [65, 0]
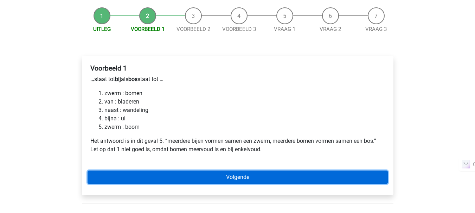
click at [239, 175] on link "Volgende" at bounding box center [237, 177] width 300 height 13
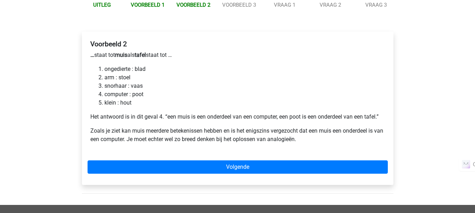
scroll to position [99, 0]
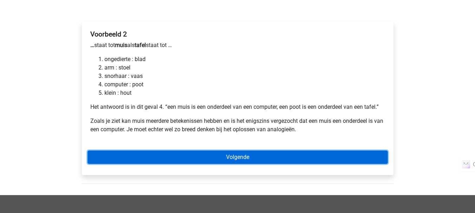
click at [230, 164] on link "Volgende" at bounding box center [237, 157] width 300 height 13
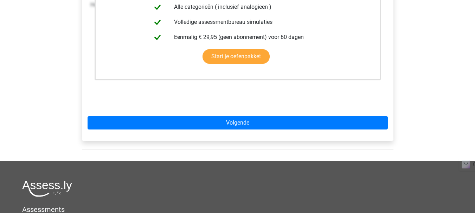
scroll to position [213, 0]
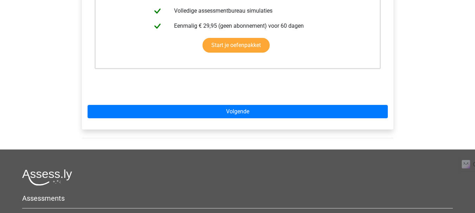
click at [199, 100] on div "Deze uitleg zit in het Voorbereidingspakket Krijg toegang tot alle antwoorden, …" at bounding box center [237, 18] width 311 height 221
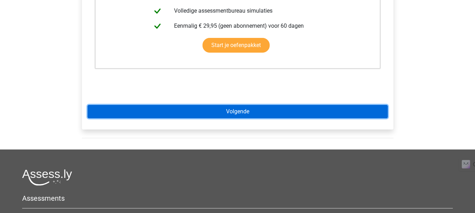
click at [199, 107] on link "Volgende" at bounding box center [237, 111] width 300 height 13
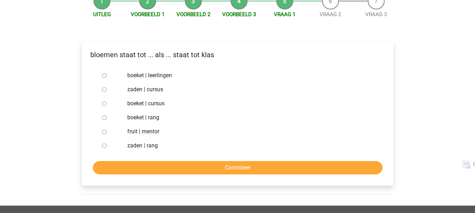
scroll to position [82, 0]
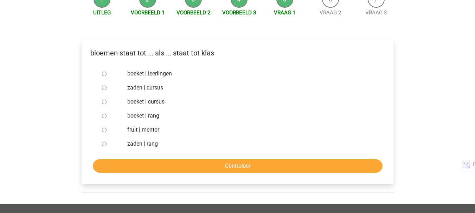
click at [104, 74] on input "boeket | leerlingen" at bounding box center [104, 74] width 5 height 5
radio input "true"
click at [192, 159] on form "boeket | leerlingen zaden | cursus boeket | cursus boeket | rang fruit | mentor…" at bounding box center [237, 120] width 300 height 106
click at [193, 165] on input "Controleer" at bounding box center [238, 166] width 290 height 13
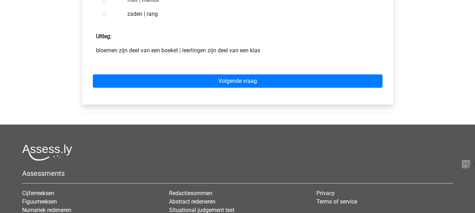
scroll to position [221, 0]
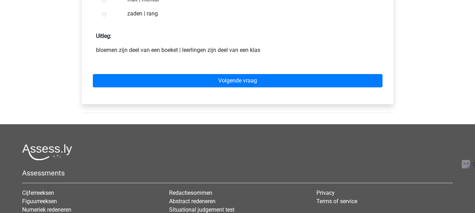
click at [146, 88] on div "Volgende vraag" at bounding box center [237, 79] width 300 height 39
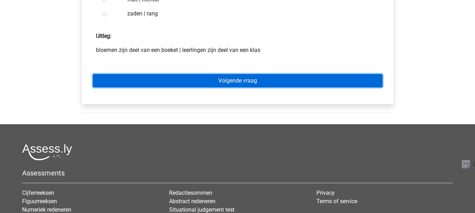
click at [143, 76] on link "Volgende vraag" at bounding box center [238, 80] width 290 height 13
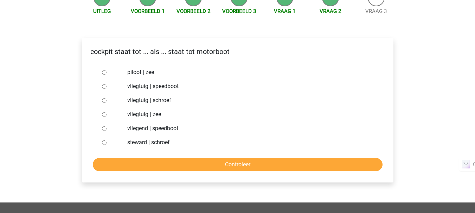
scroll to position [83, 0]
